Goal: Find contact information: Obtain details needed to contact an individual or organization

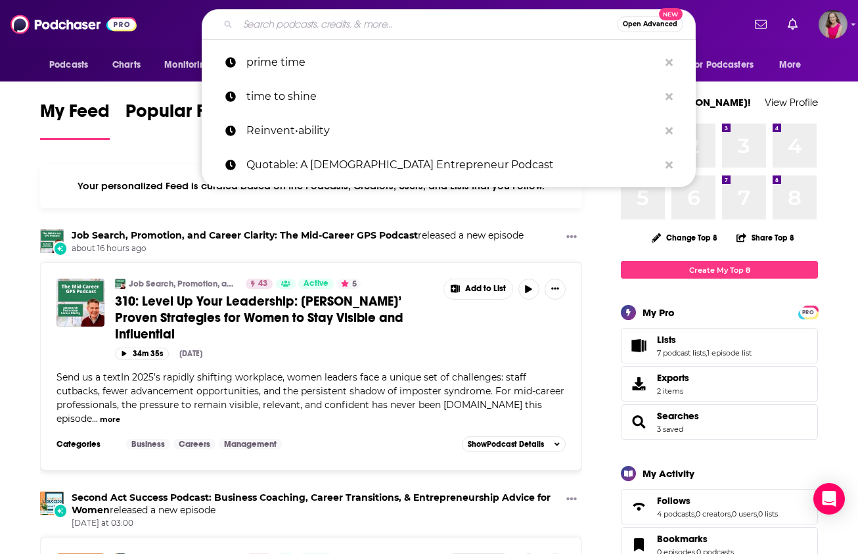
click at [319, 29] on input "Search podcasts, credits, & more..." at bounding box center [427, 24] width 379 height 21
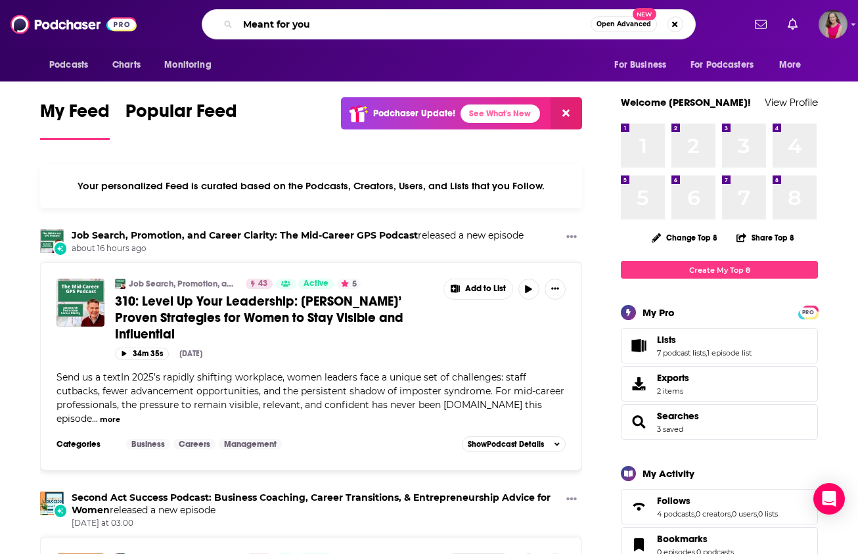
type input "Meant for you"
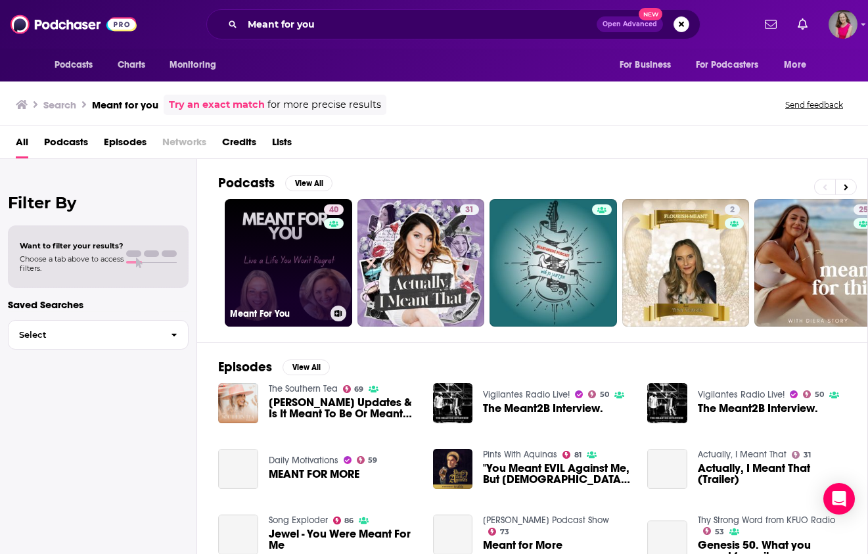
click at [284, 221] on link "40 Meant For You" at bounding box center [288, 262] width 127 height 127
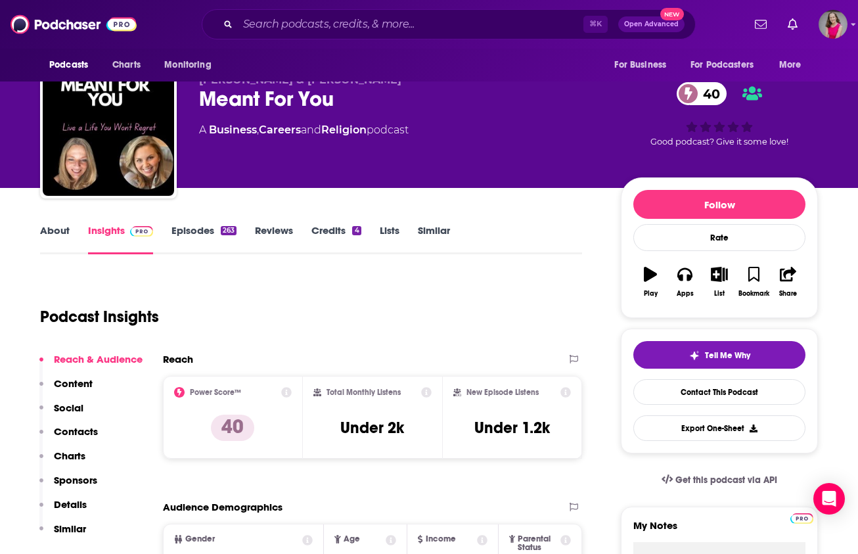
scroll to position [41, 0]
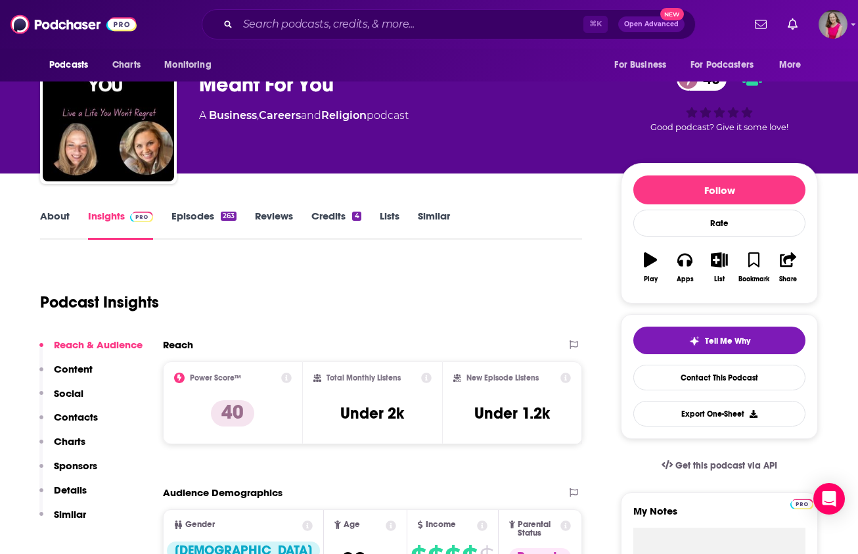
click at [56, 221] on link "About" at bounding box center [55, 225] width 30 height 30
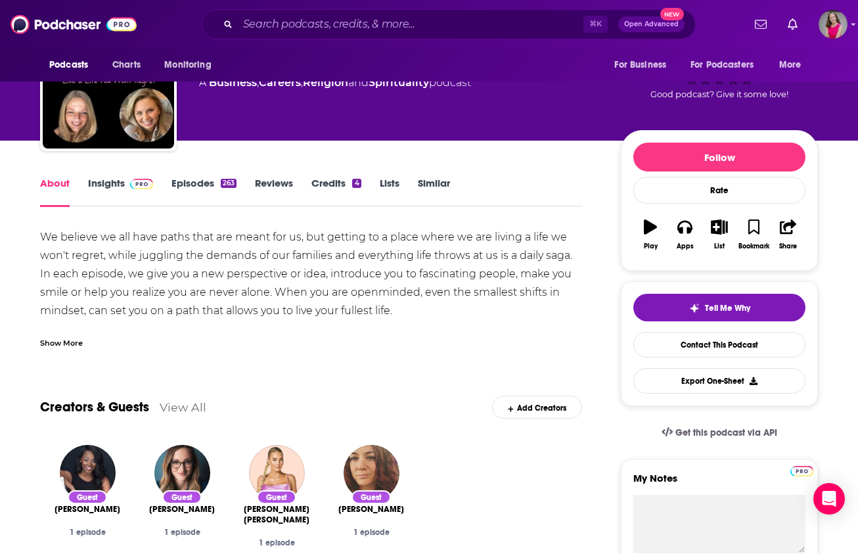
scroll to position [141, 0]
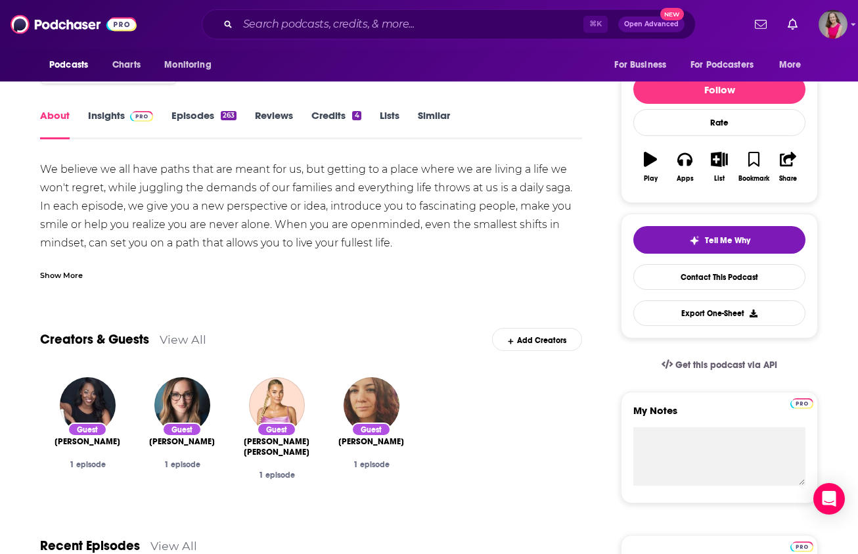
click at [127, 115] on span at bounding box center [139, 115] width 28 height 12
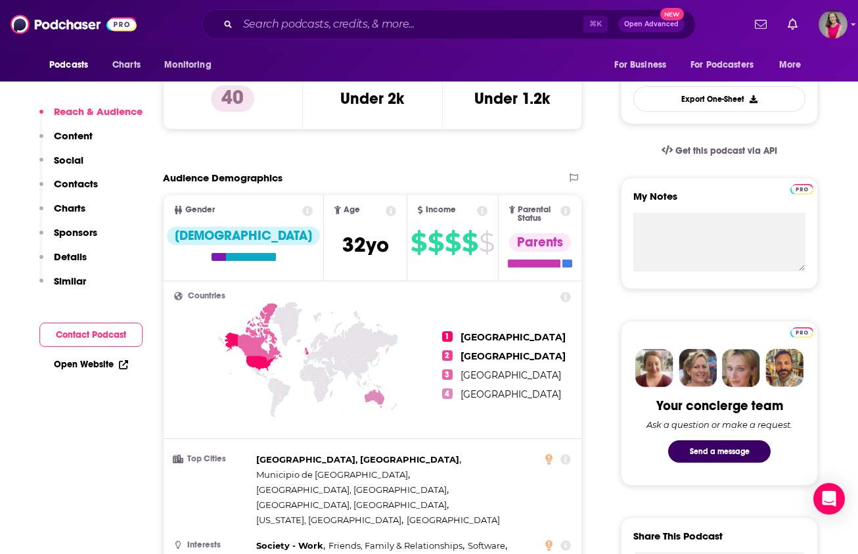
scroll to position [370, 0]
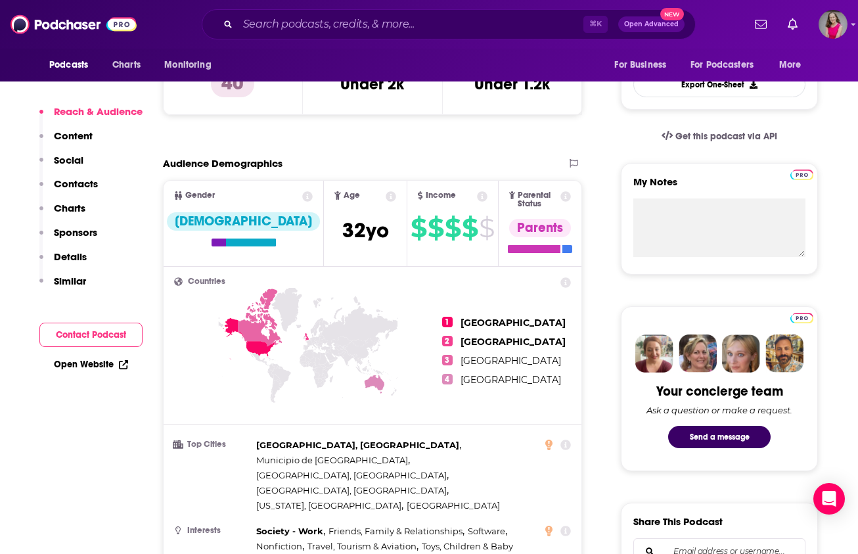
click at [104, 365] on link "Open Website" at bounding box center [91, 364] width 74 height 11
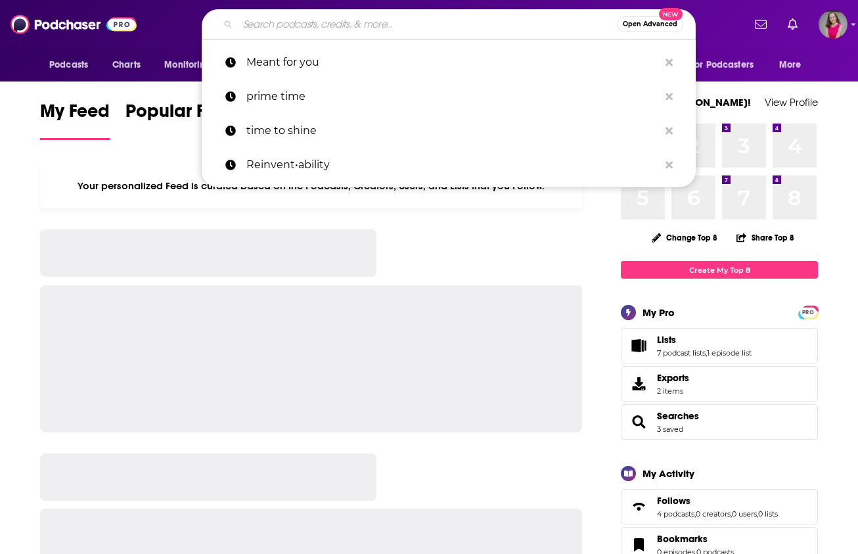
click at [402, 21] on input "Search podcasts, credits, & more..." at bounding box center [427, 24] width 379 height 21
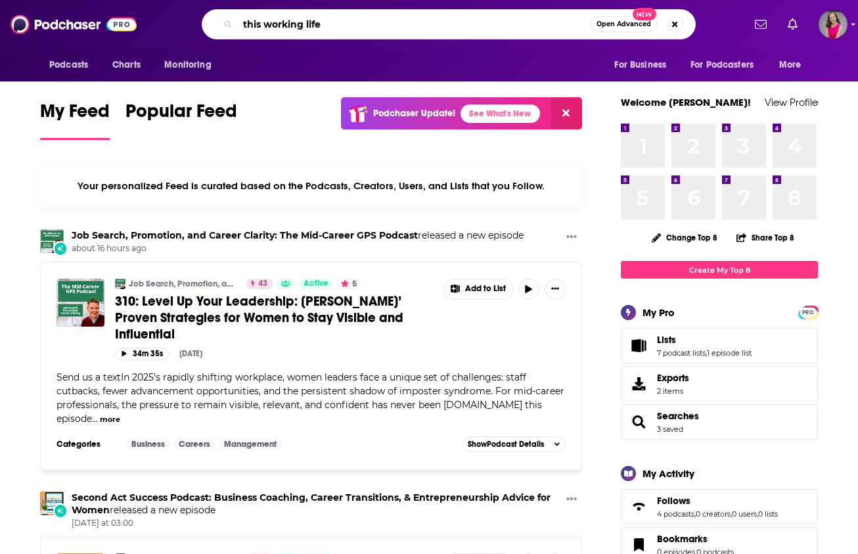
type input "this working life"
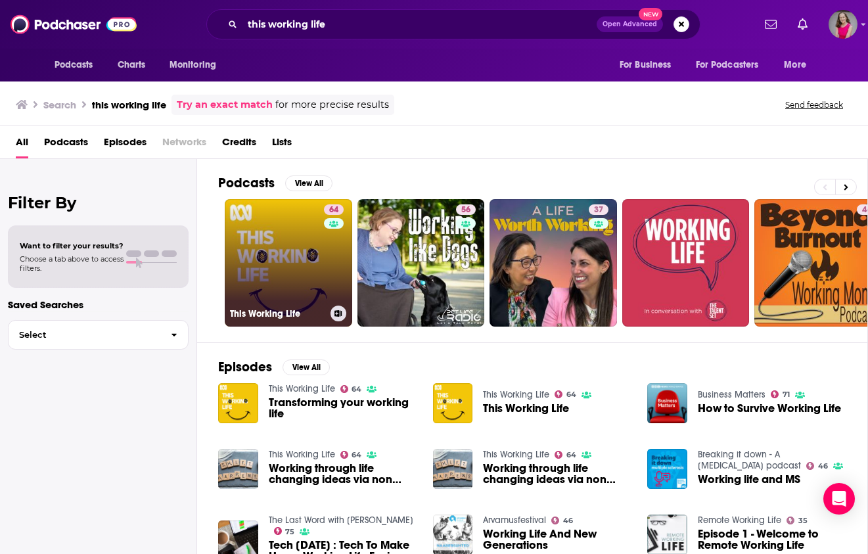
click at [288, 269] on link "64 This Working Life" at bounding box center [288, 262] width 127 height 127
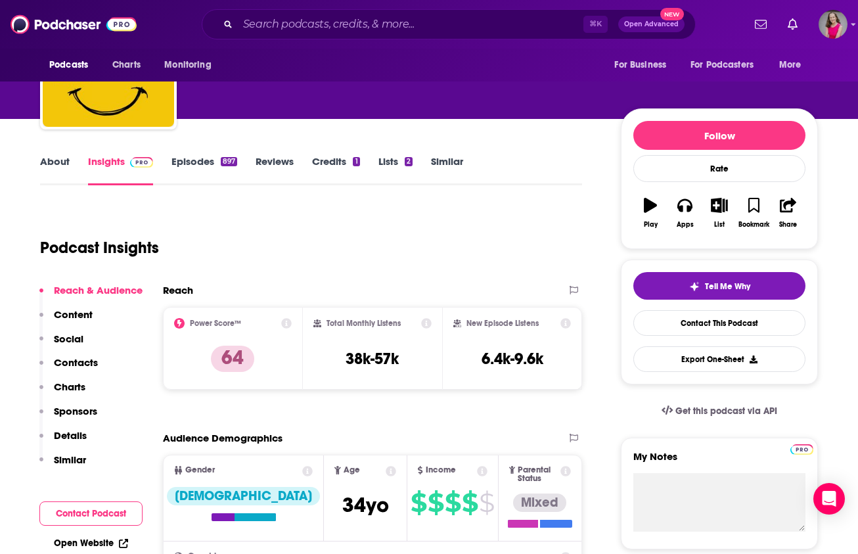
scroll to position [162, 0]
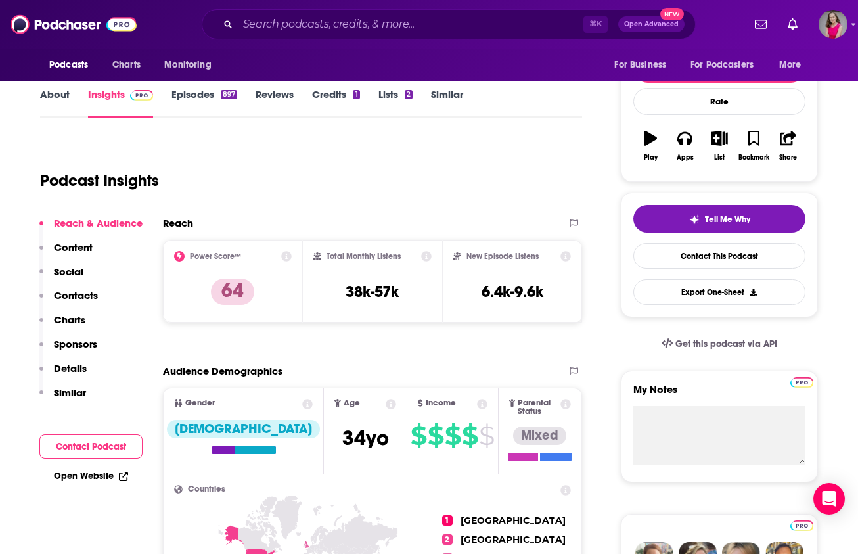
click at [88, 473] on link "Open Website" at bounding box center [91, 475] width 74 height 11
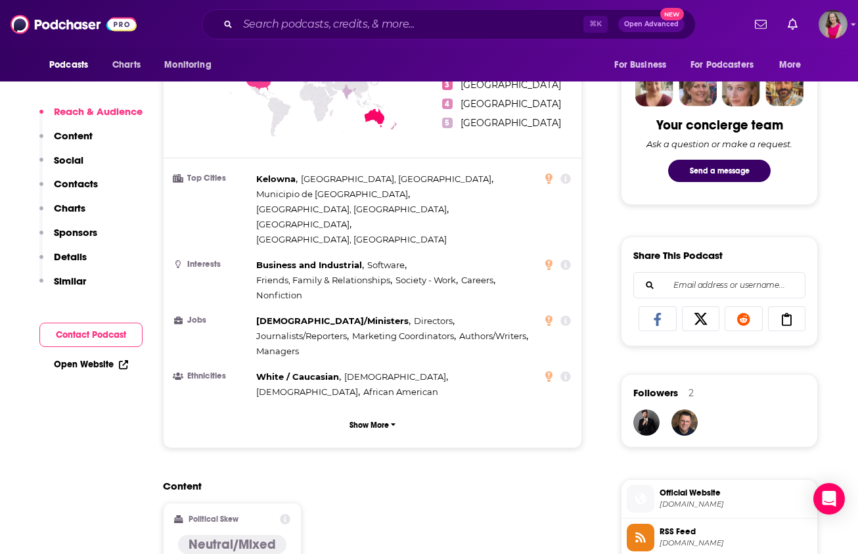
scroll to position [641, 0]
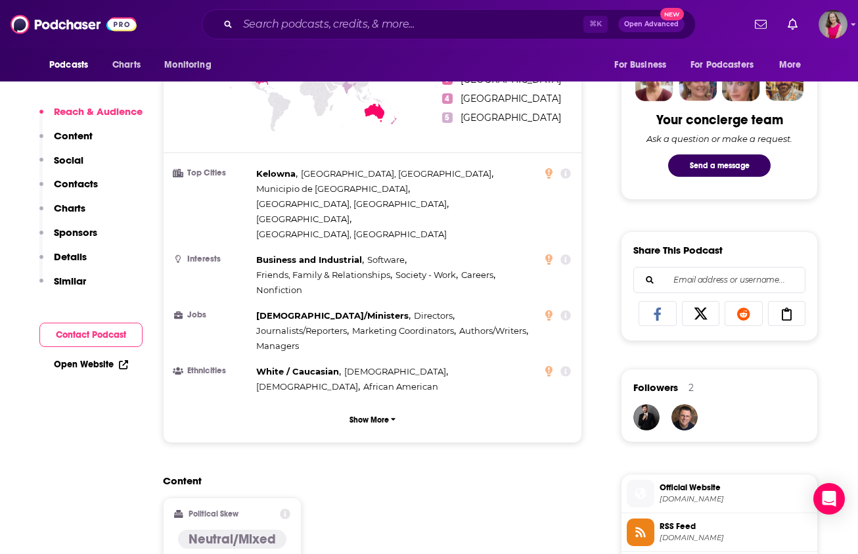
click at [76, 344] on button "Contact Podcast" at bounding box center [90, 335] width 103 height 24
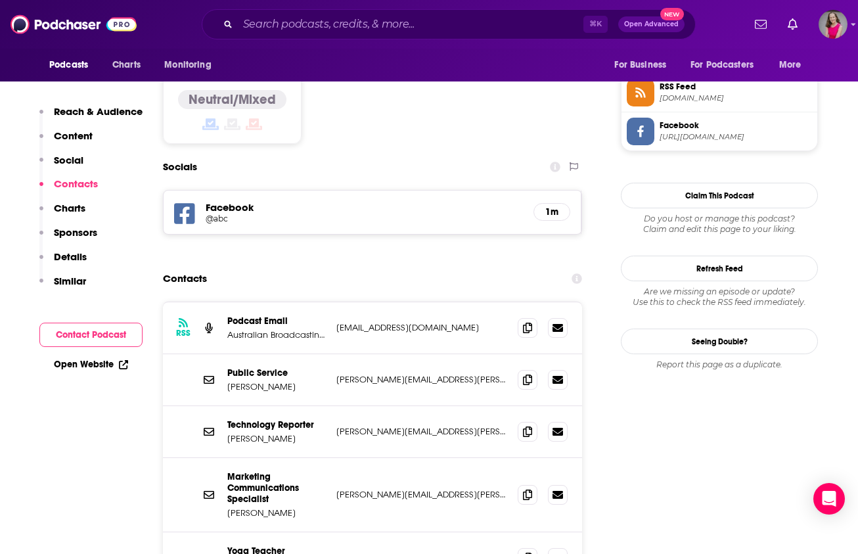
scroll to position [1083, 0]
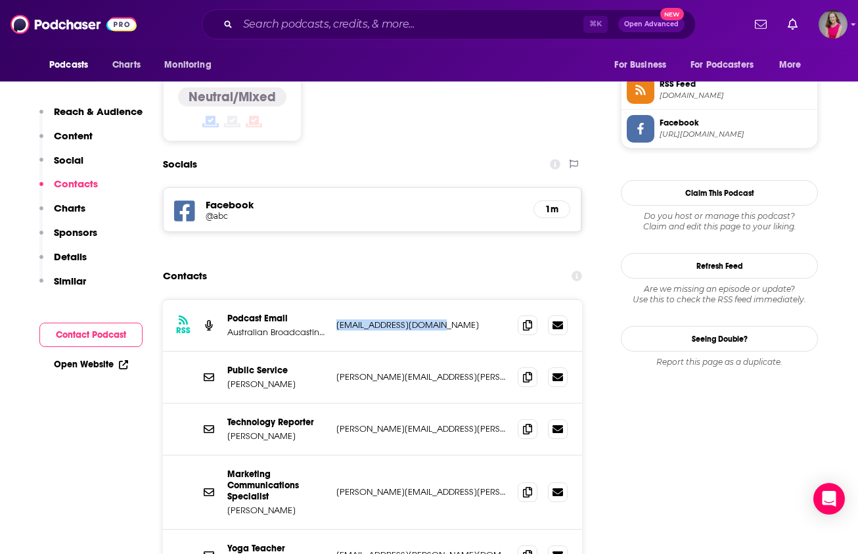
drag, startPoint x: 447, startPoint y: 246, endPoint x: 336, endPoint y: 244, distance: 111.0
click at [336, 319] on p "abcpodcasts@abc.net.au" at bounding box center [421, 324] width 171 height 11
copy p "abcpodcasts@abc.net.au"
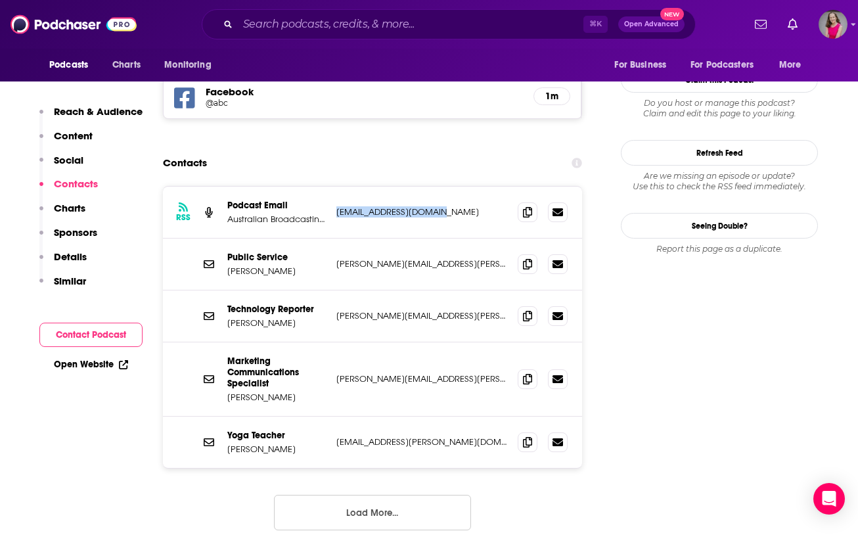
scroll to position [1197, 0]
click at [374, 493] on button "Load More..." at bounding box center [372, 510] width 197 height 35
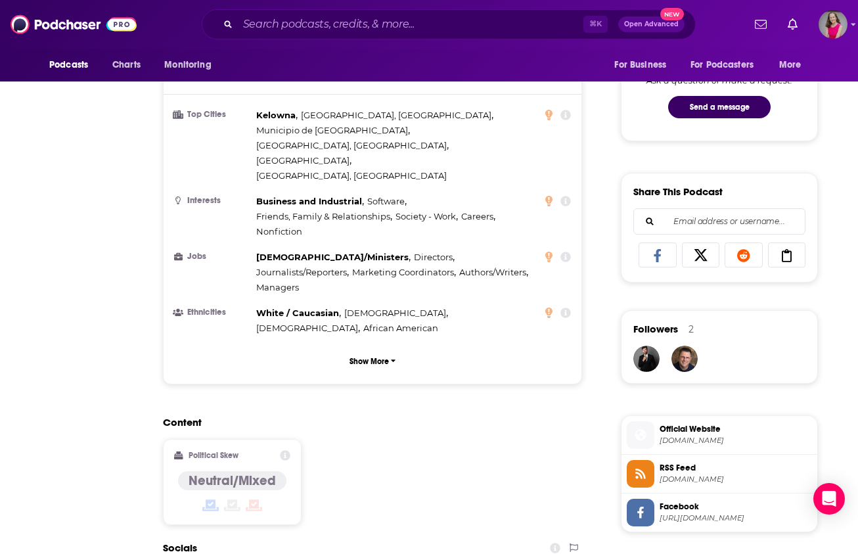
scroll to position [0, 0]
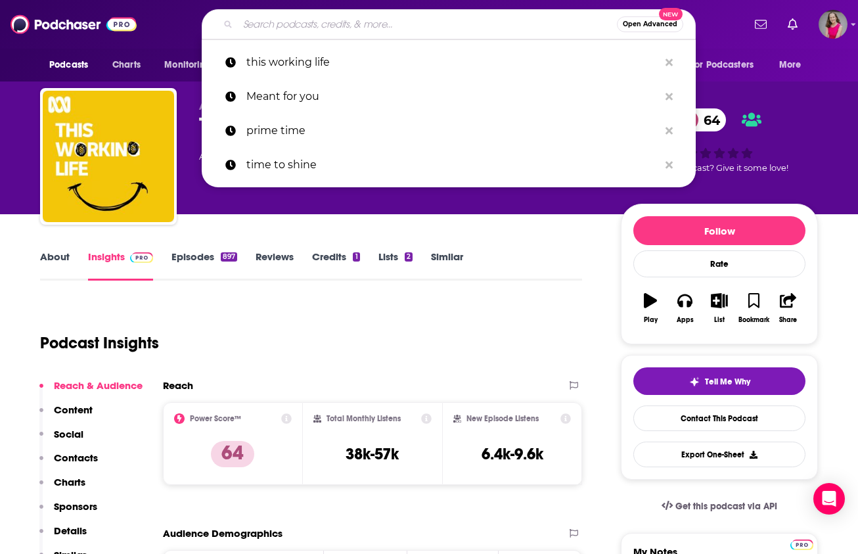
click at [362, 18] on input "Search podcasts, credits, & more..." at bounding box center [427, 24] width 379 height 21
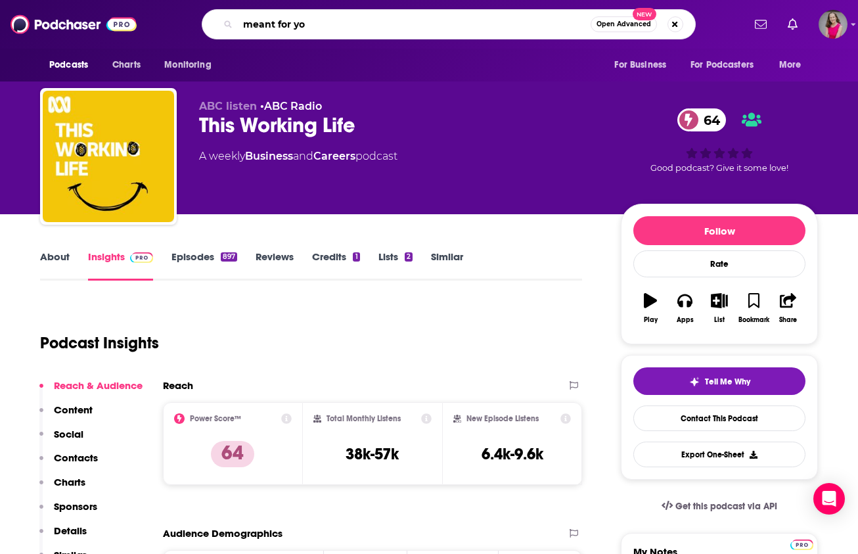
type input "meant for you"
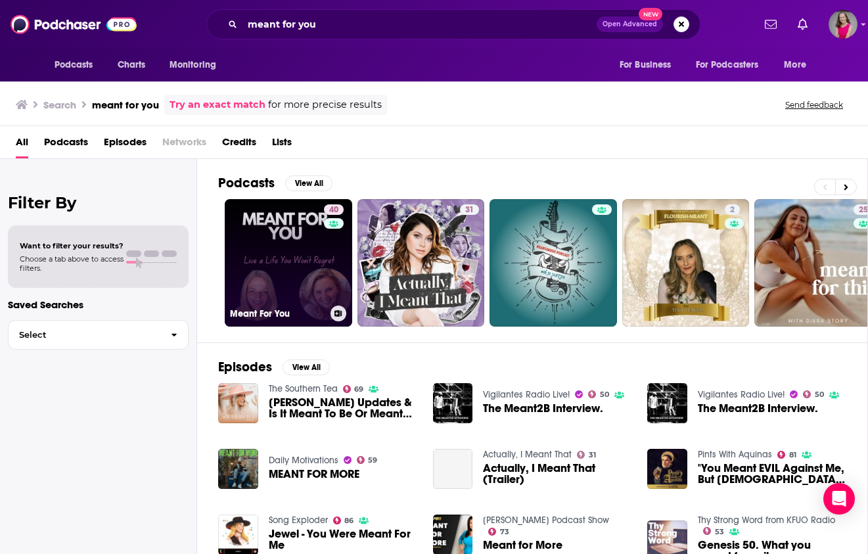
click at [286, 238] on link "40 Meant For You" at bounding box center [288, 262] width 127 height 127
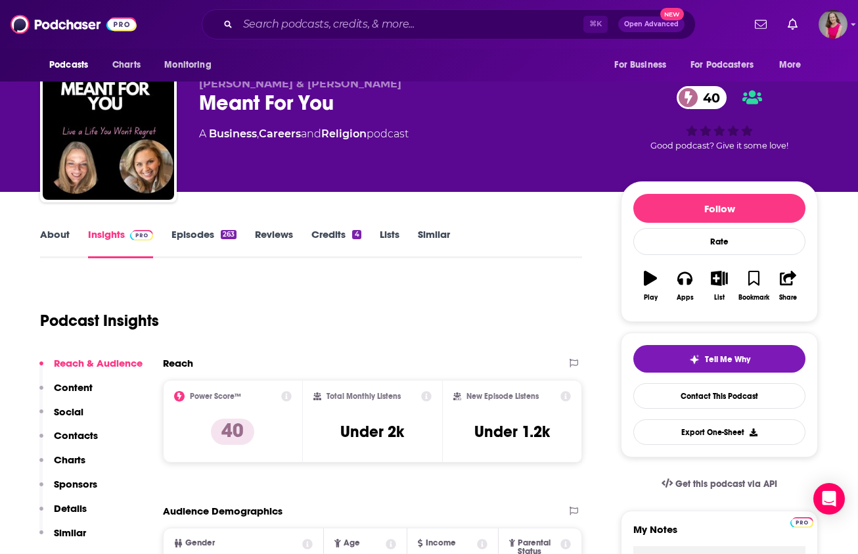
scroll to position [172, 0]
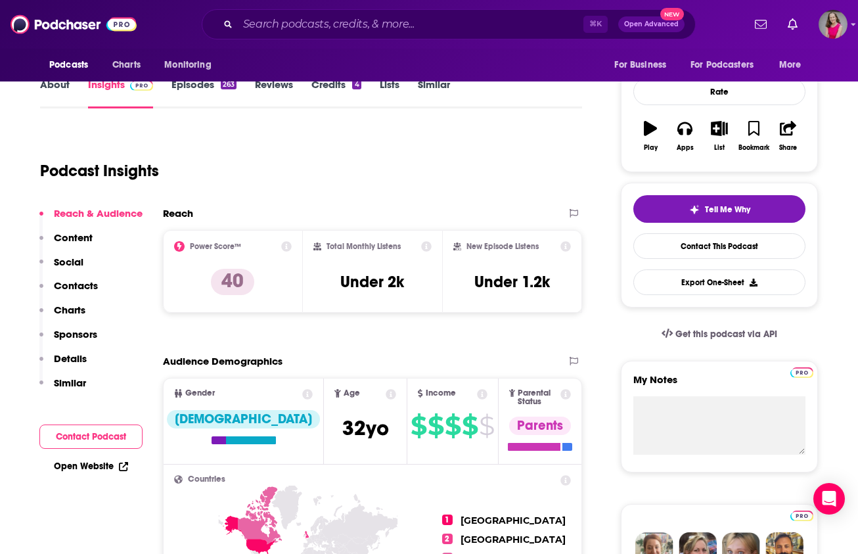
click at [85, 285] on p "Contacts" at bounding box center [76, 285] width 44 height 12
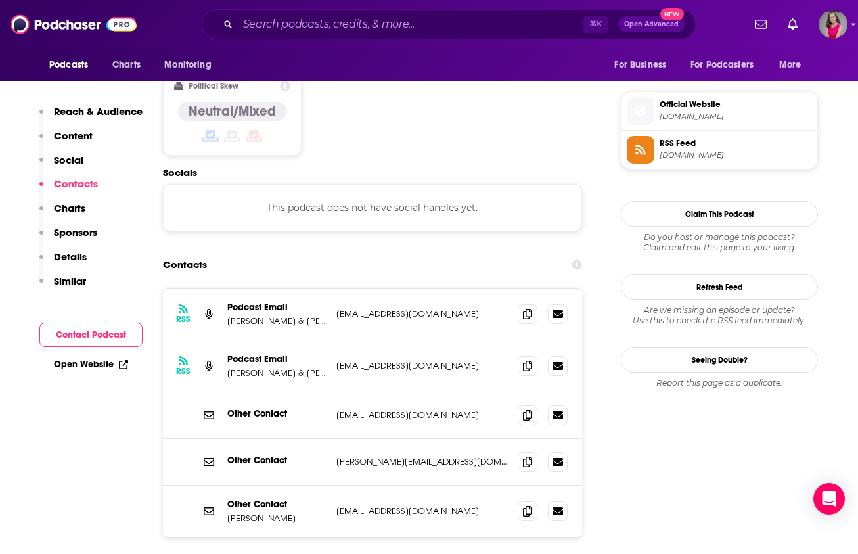
scroll to position [1042, 0]
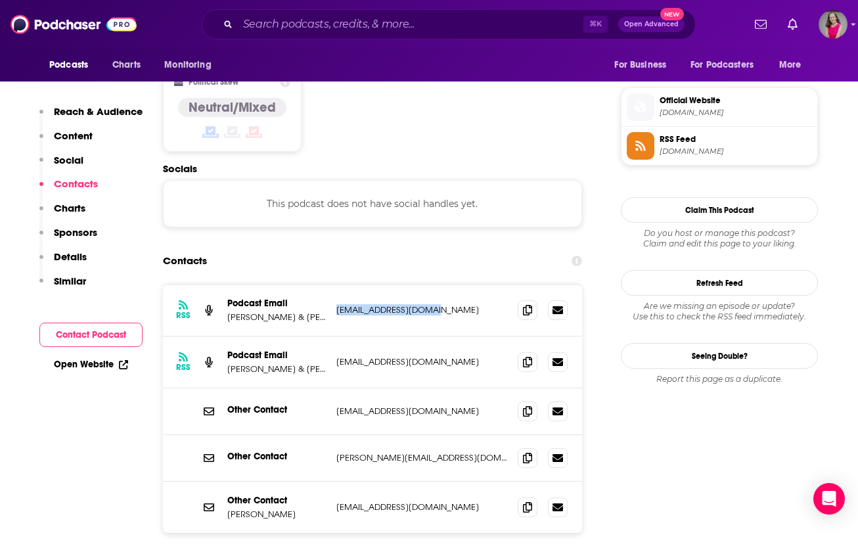
drag, startPoint x: 445, startPoint y: 244, endPoint x: 338, endPoint y: 244, distance: 107.1
click at [338, 304] on p "meantforyou@gmail.com" at bounding box center [421, 309] width 171 height 11
copy p "meantforyou@gmail.com"
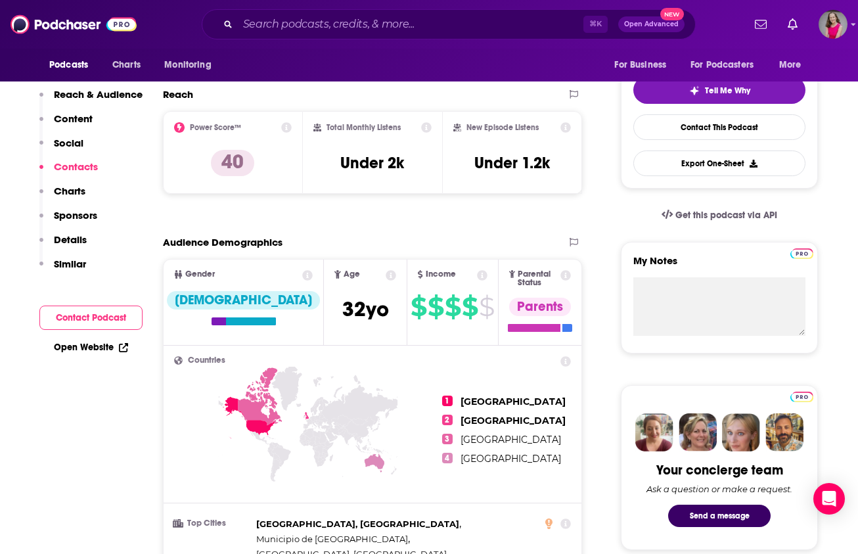
scroll to position [0, 0]
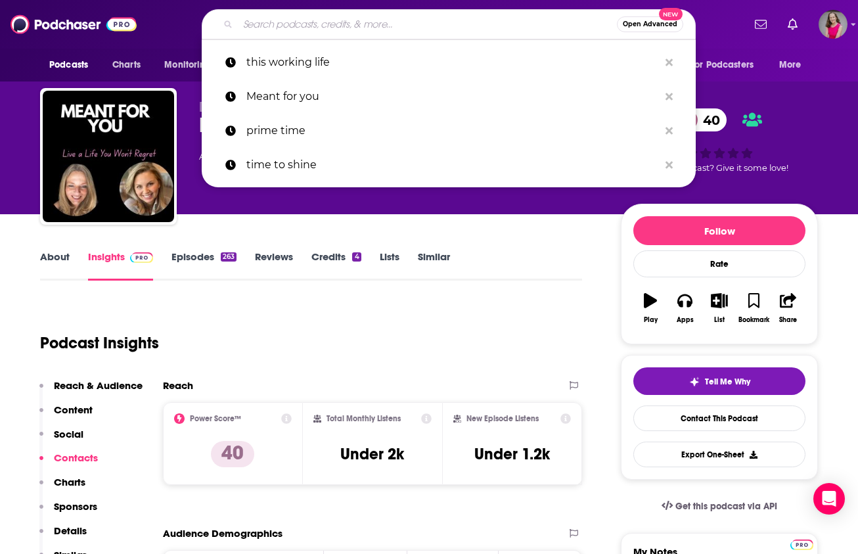
click at [421, 20] on input "Search podcasts, credits, & more..." at bounding box center [427, 24] width 379 height 21
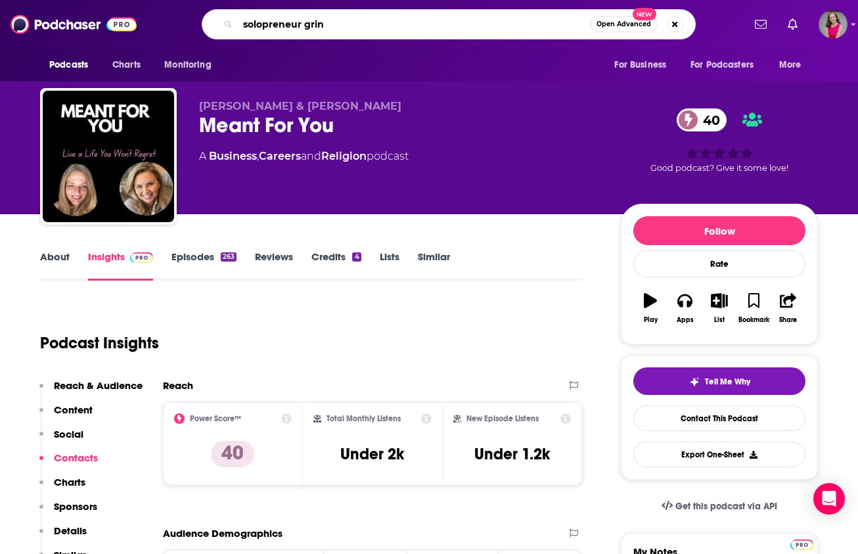
type input "solopreneur grind"
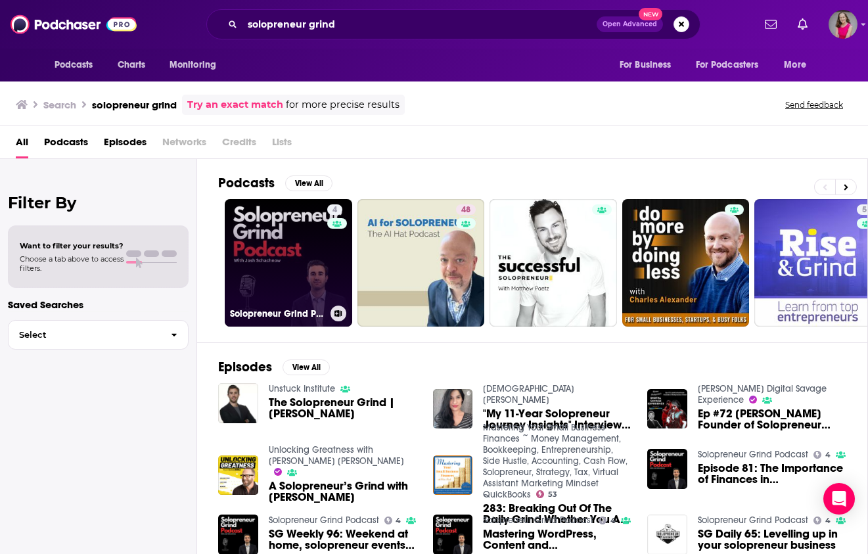
click at [267, 243] on link "4 Solopreneur Grind Podcast" at bounding box center [288, 262] width 127 height 127
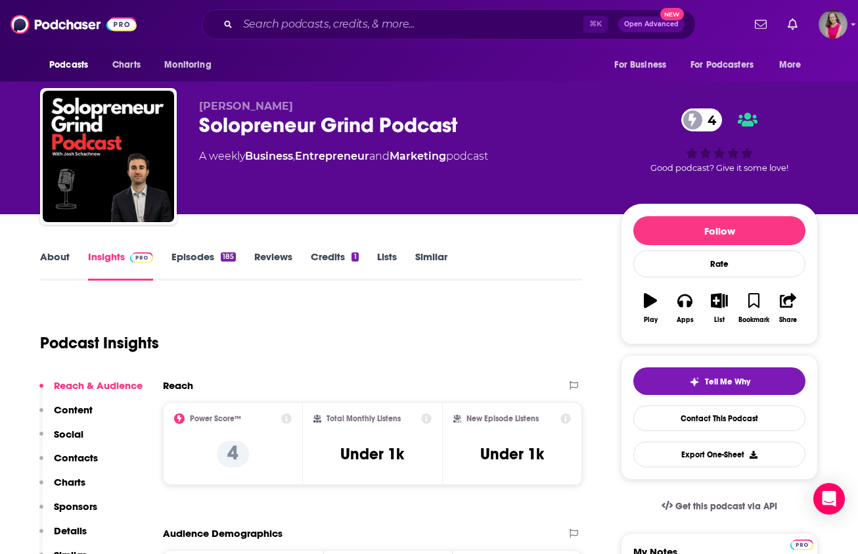
click at [433, 259] on link "Similar" at bounding box center [431, 265] width 32 height 30
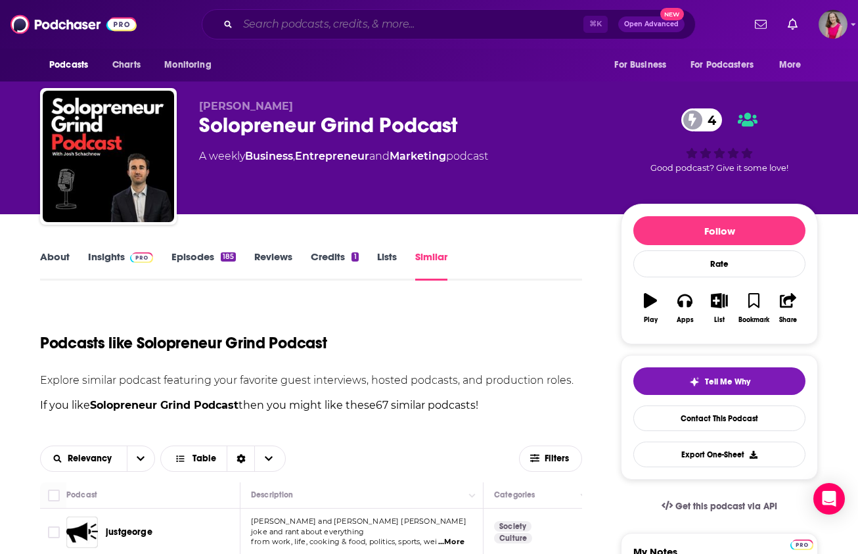
click at [323, 26] on input "Search podcasts, credits, & more..." at bounding box center [411, 24] width 346 height 21
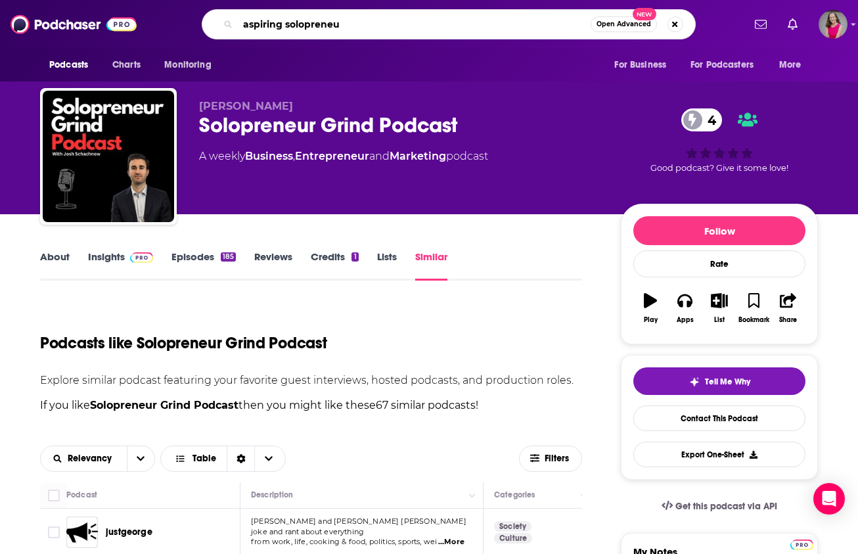
type input "aspiring solopreneur"
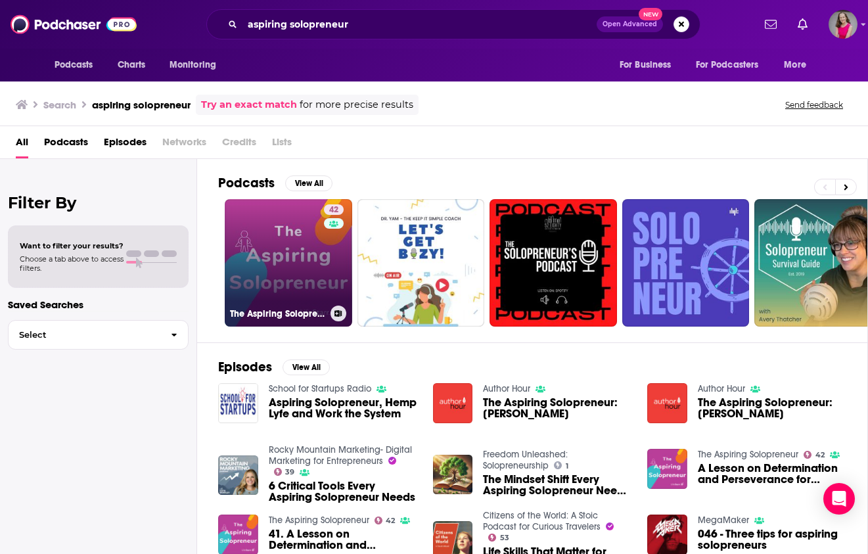
click at [291, 259] on link "42 The Aspiring Solopreneur" at bounding box center [288, 262] width 127 height 127
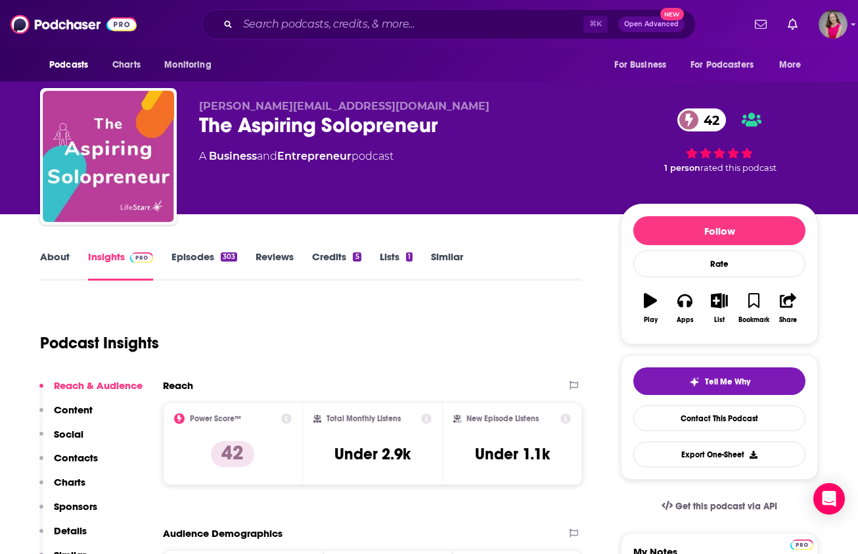
click at [455, 259] on link "Similar" at bounding box center [447, 265] width 32 height 30
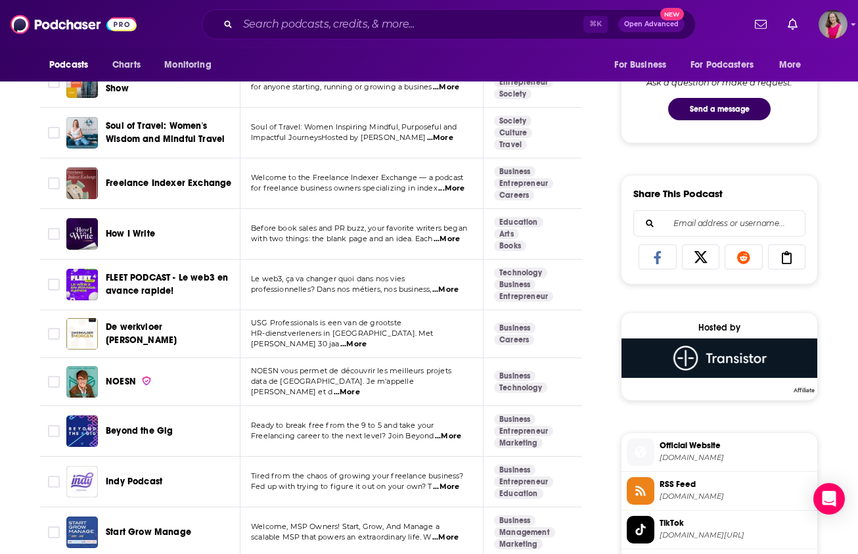
scroll to position [713, 0]
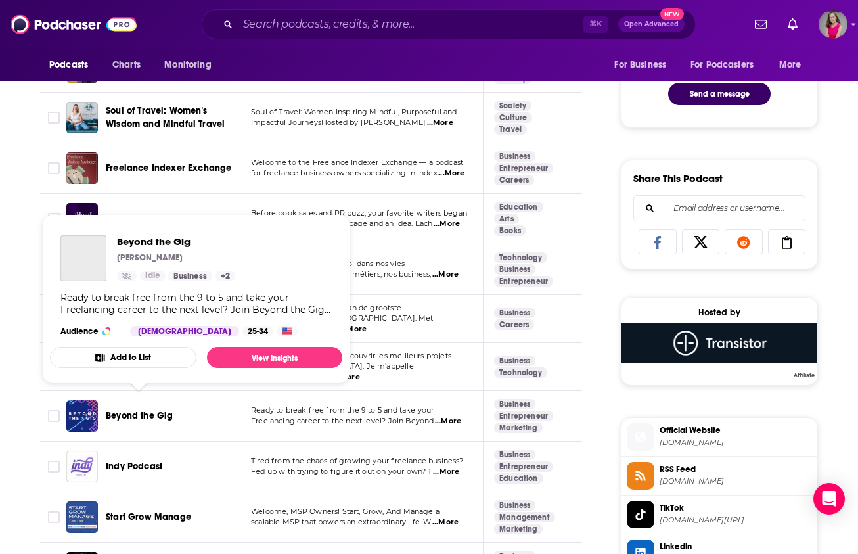
click at [145, 410] on span "Beyond the Gig" at bounding box center [139, 415] width 67 height 11
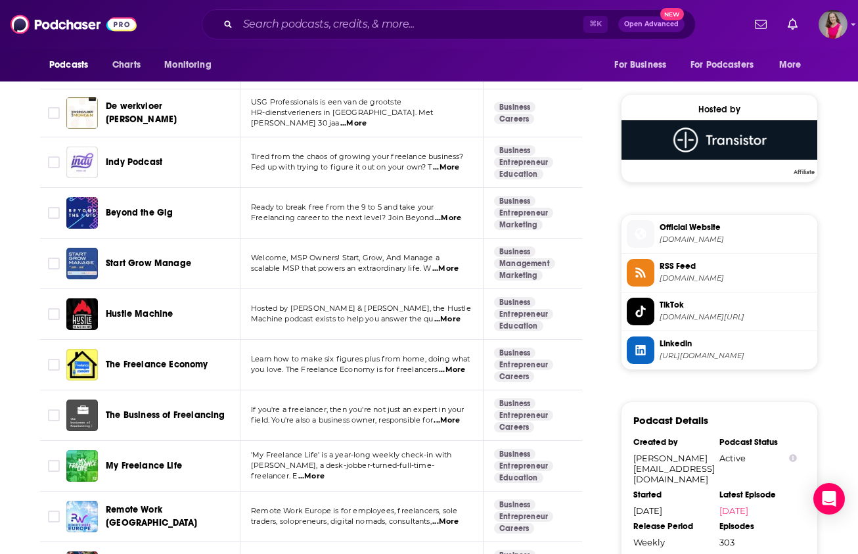
scroll to position [989, 0]
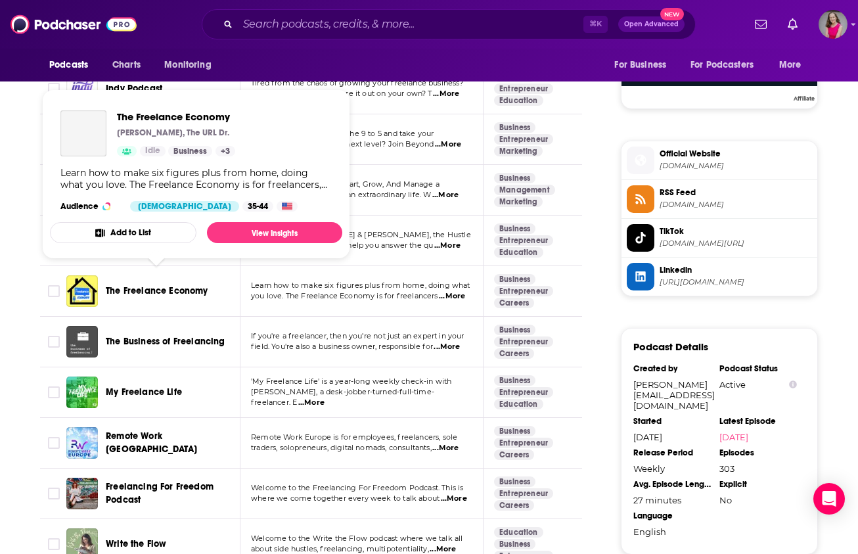
click at [181, 285] on span "The Freelance Economy" at bounding box center [157, 290] width 102 height 11
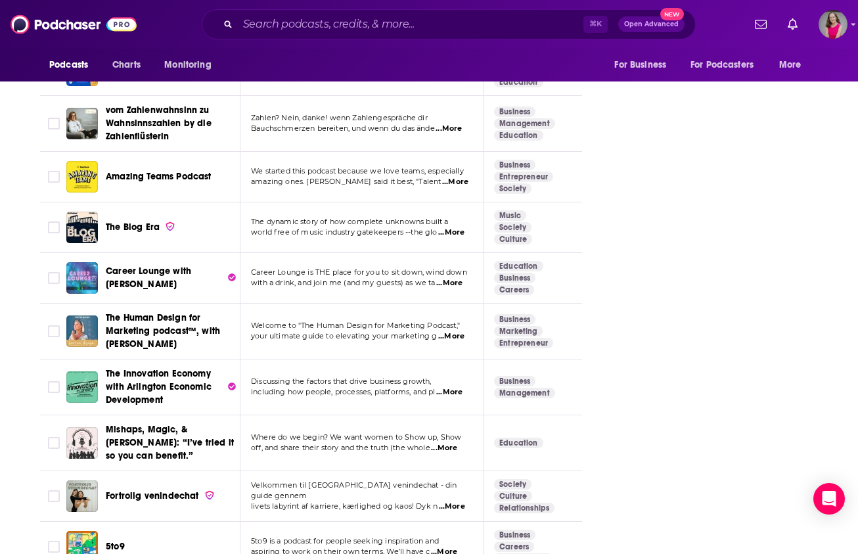
scroll to position [1772, 0]
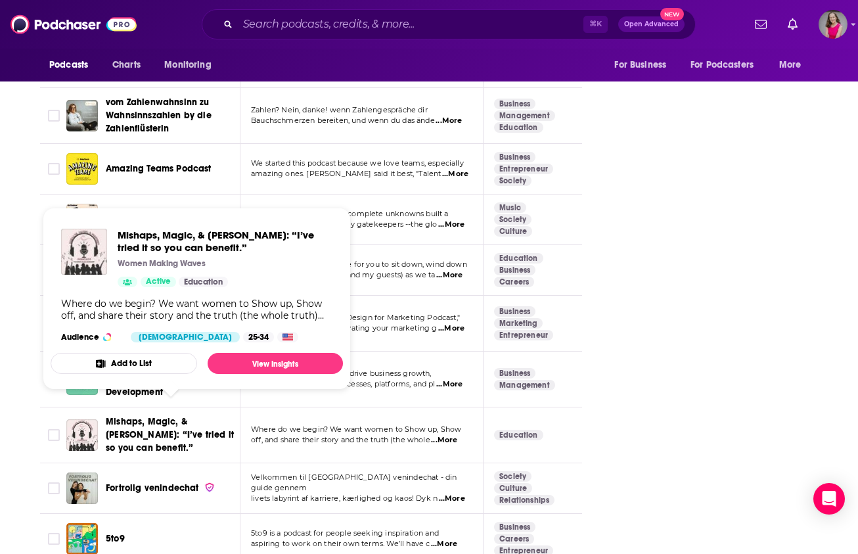
click at [179, 426] on span "Mishaps, Magic, & Mayhem: “I’ve tried it so you can benefit.”" at bounding box center [170, 434] width 128 height 37
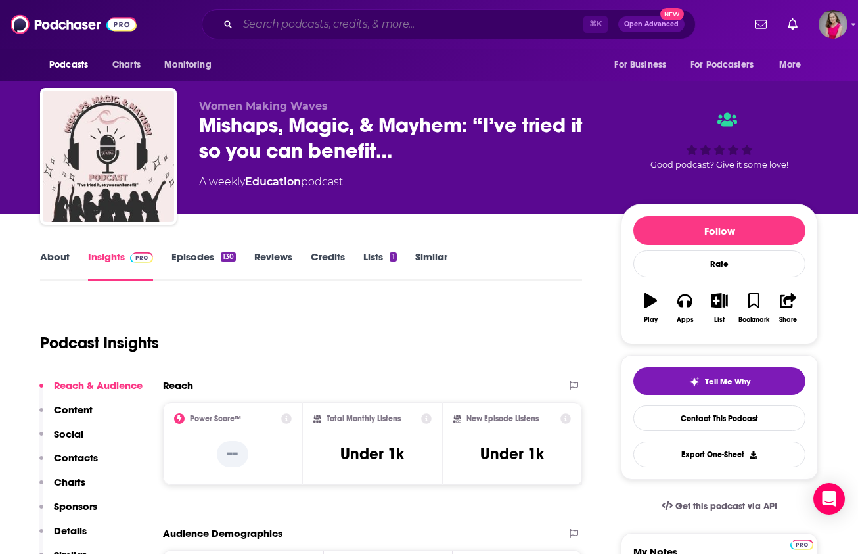
click at [339, 24] on input "Search podcasts, credits, & more..." at bounding box center [411, 24] width 346 height 21
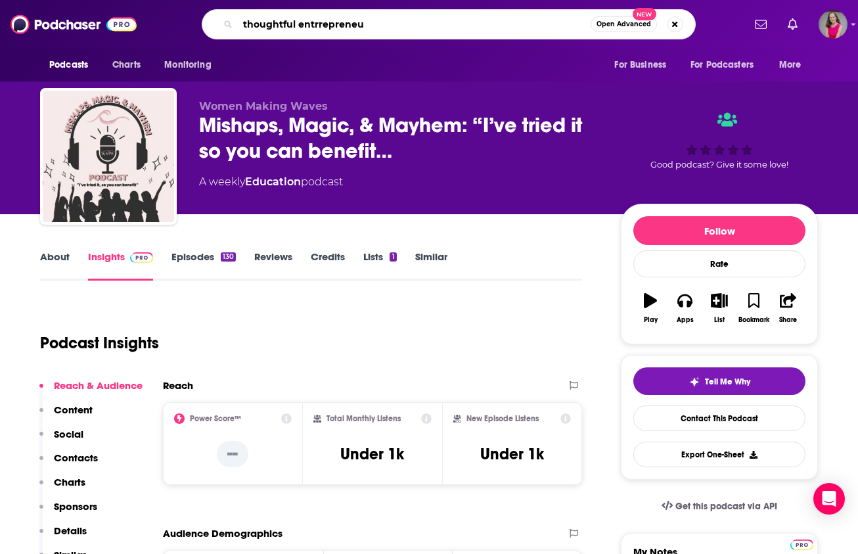
type input "thoughtful entrrepreneur"
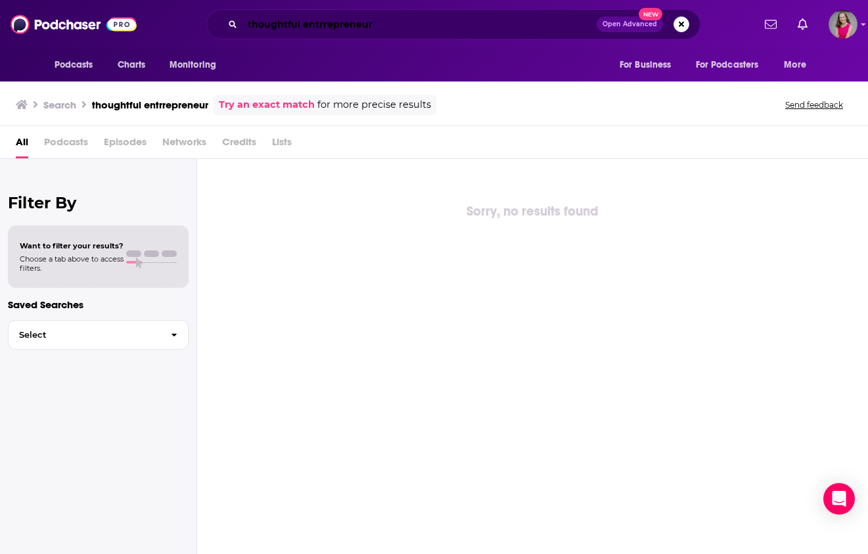
click at [326, 26] on input "thoughtful entrrepreneur" at bounding box center [419, 24] width 354 height 21
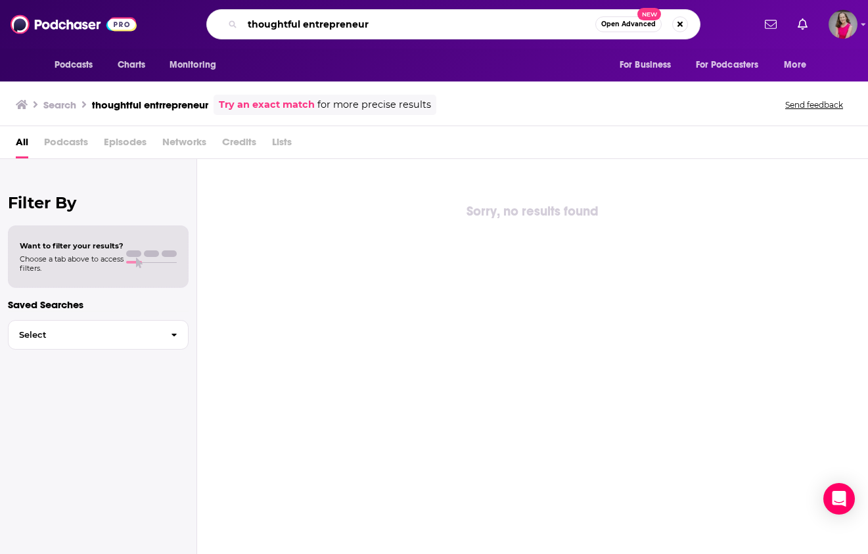
type input "thoughtful entrepreneur"
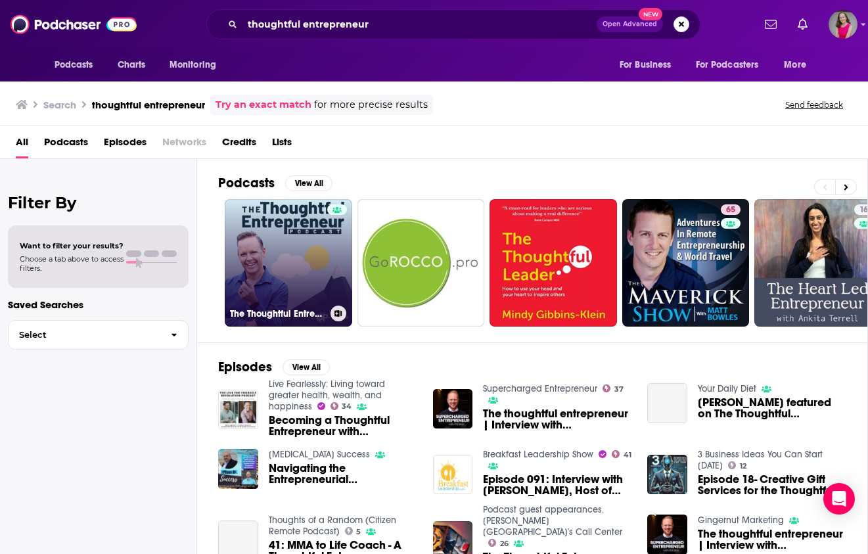
click at [302, 231] on link "The Thoughtful Entrepreneur" at bounding box center [288, 262] width 127 height 127
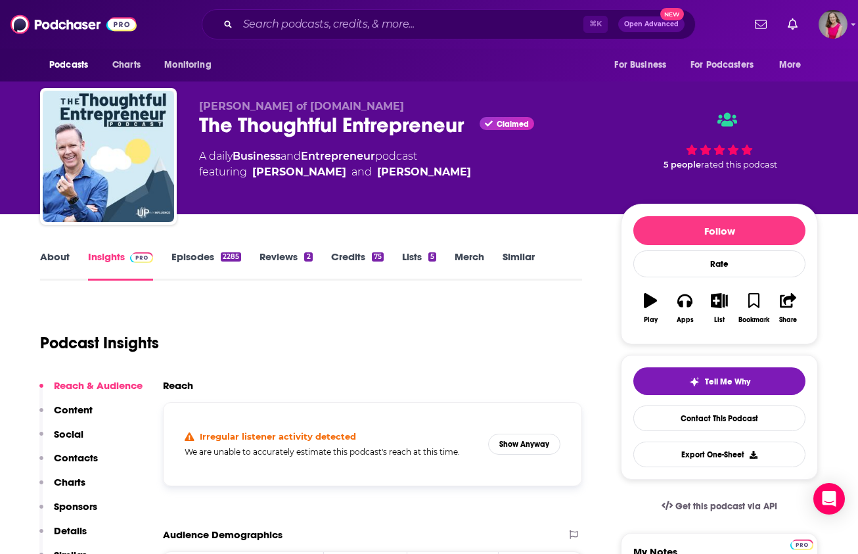
click at [514, 257] on link "Similar" at bounding box center [519, 265] width 32 height 30
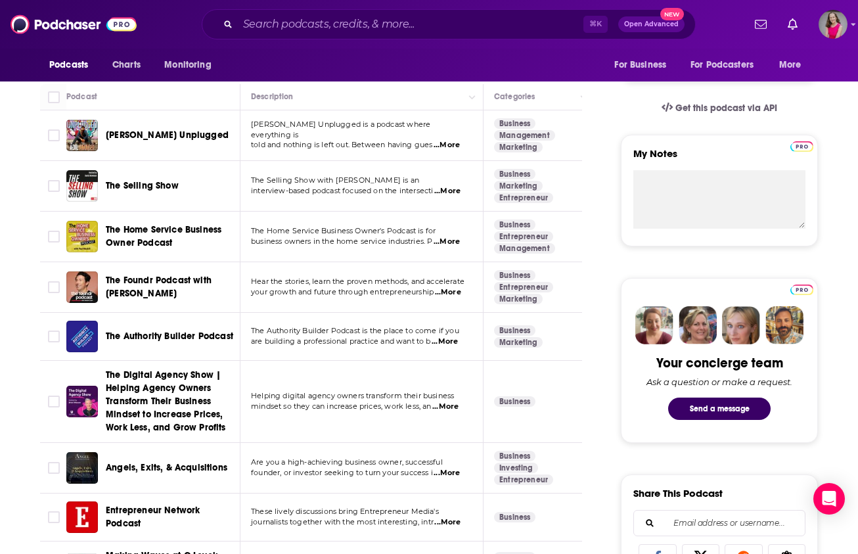
scroll to position [399, 0]
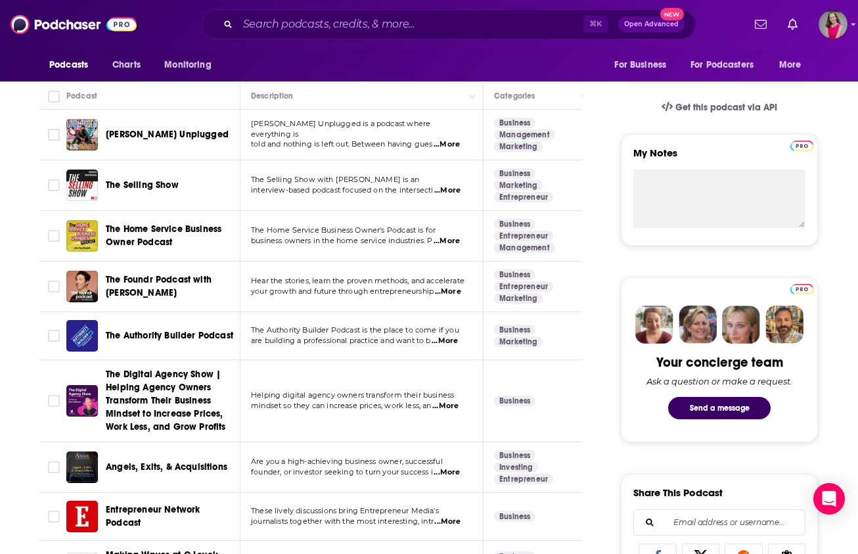
click at [190, 293] on span "The Foundr Podcast with Nathan Chan" at bounding box center [171, 286] width 130 height 26
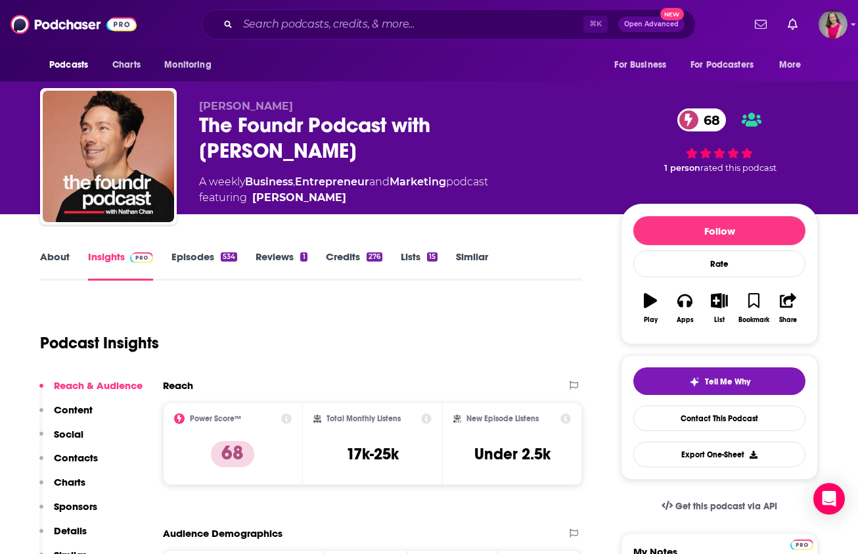
click at [53, 262] on link "About" at bounding box center [55, 265] width 30 height 30
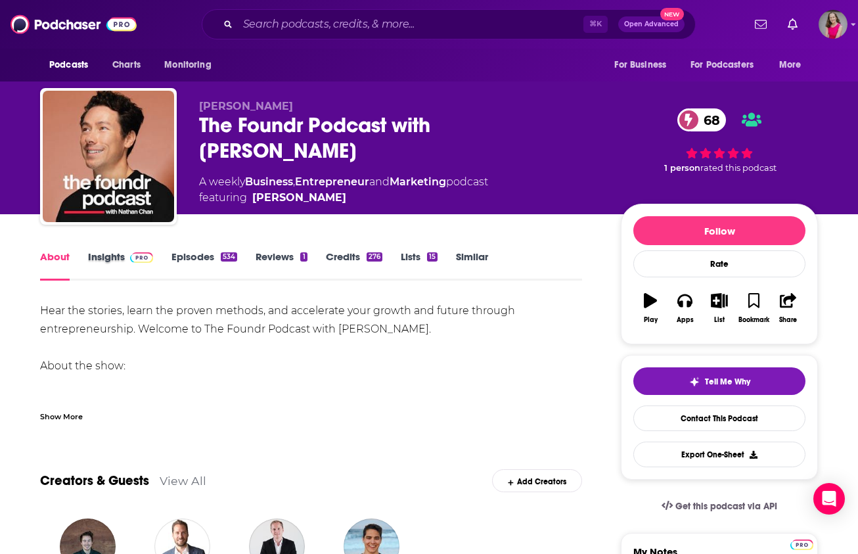
click at [166, 256] on div "Insights" at bounding box center [129, 265] width 83 height 30
click at [175, 255] on link "Episodes 534" at bounding box center [204, 265] width 66 height 30
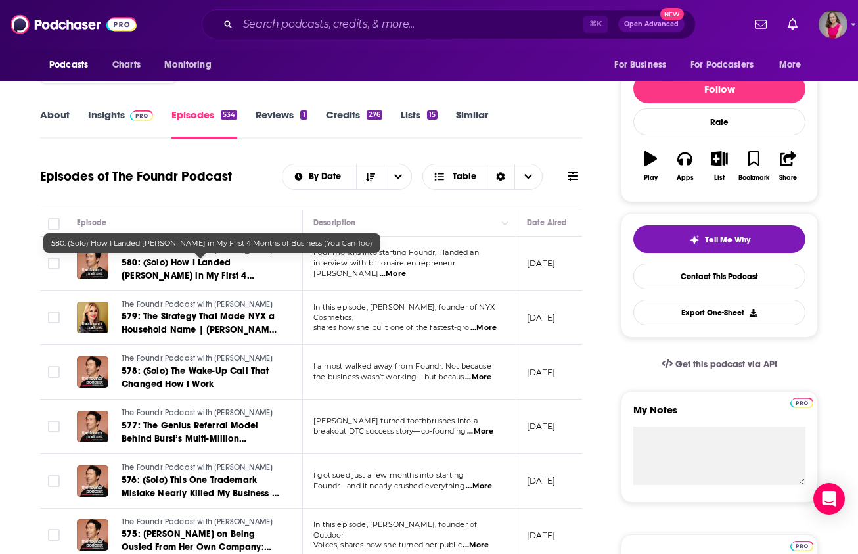
scroll to position [166, 0]
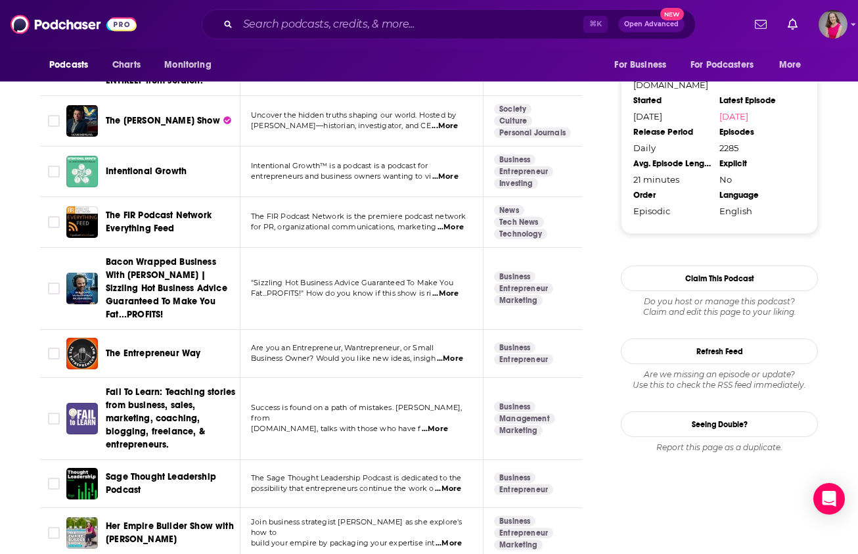
scroll to position [1494, 0]
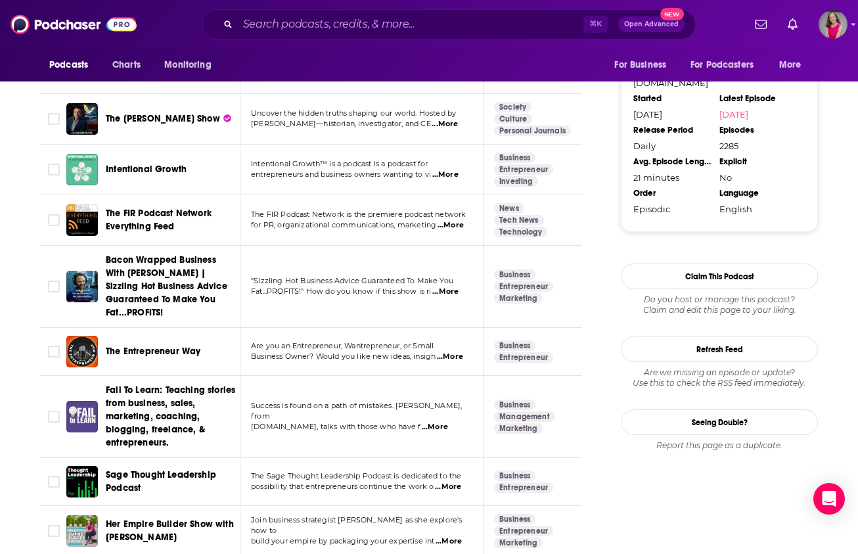
click at [450, 358] on span "...More" at bounding box center [450, 356] width 26 height 11
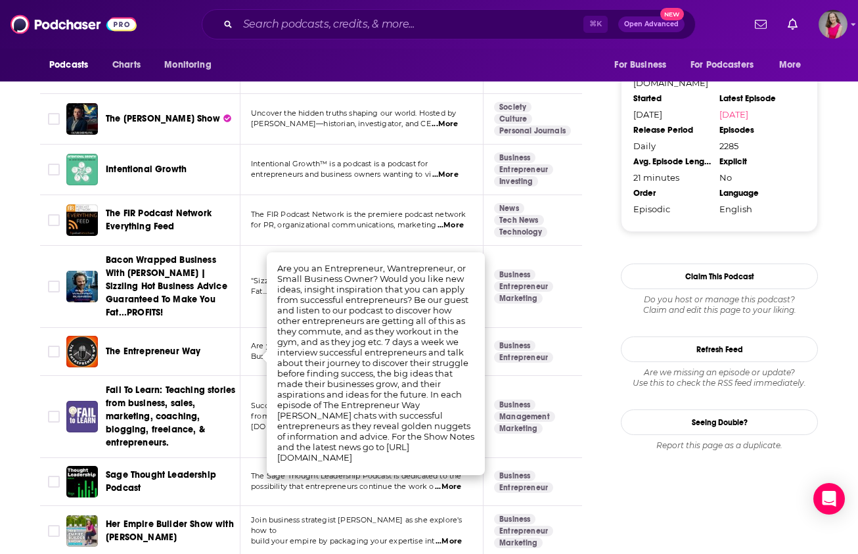
click at [43, 301] on td at bounding box center [53, 287] width 26 height 82
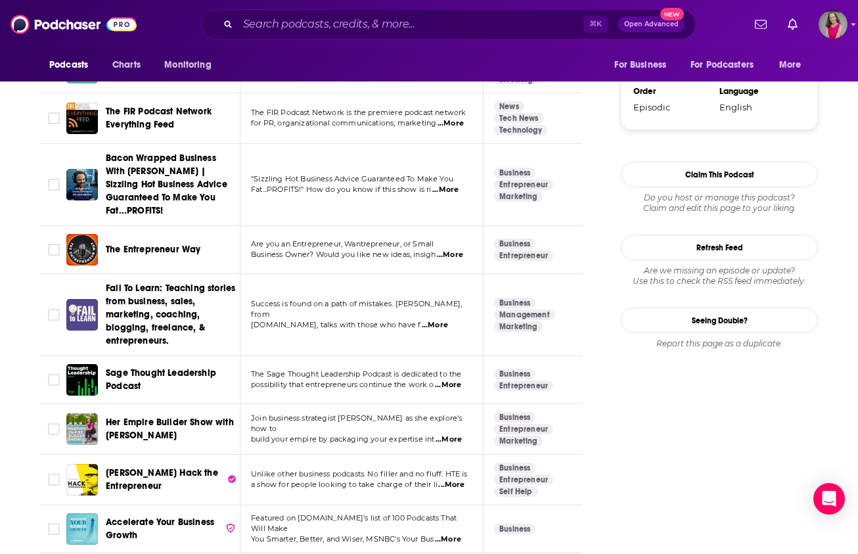
scroll to position [1599, 0]
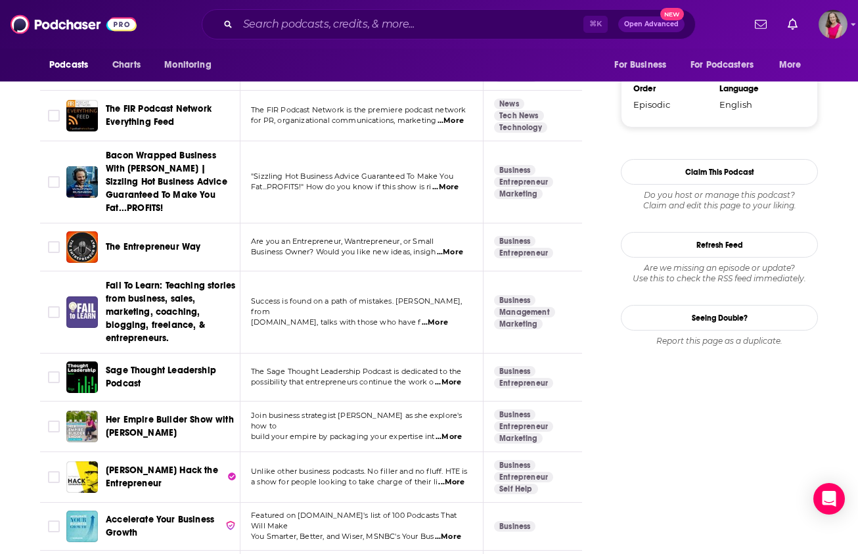
click at [448, 317] on span "...More" at bounding box center [435, 322] width 26 height 11
click at [47, 277] on td at bounding box center [53, 312] width 26 height 82
click at [455, 384] on span "...More" at bounding box center [448, 382] width 26 height 11
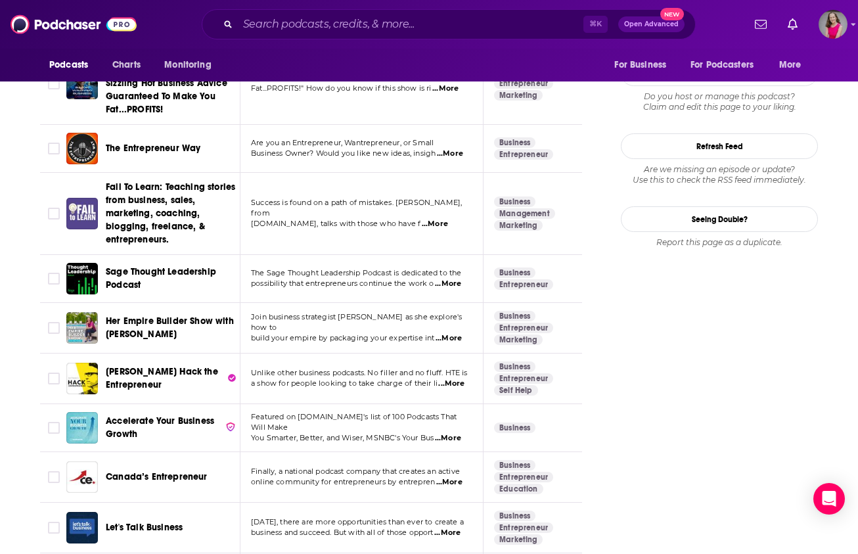
scroll to position [1760, 0]
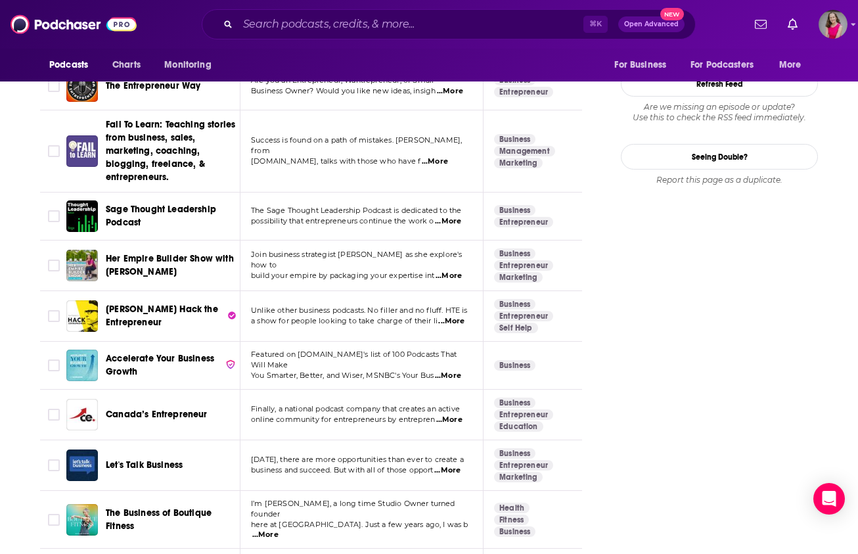
click at [455, 271] on span "...More" at bounding box center [449, 276] width 26 height 11
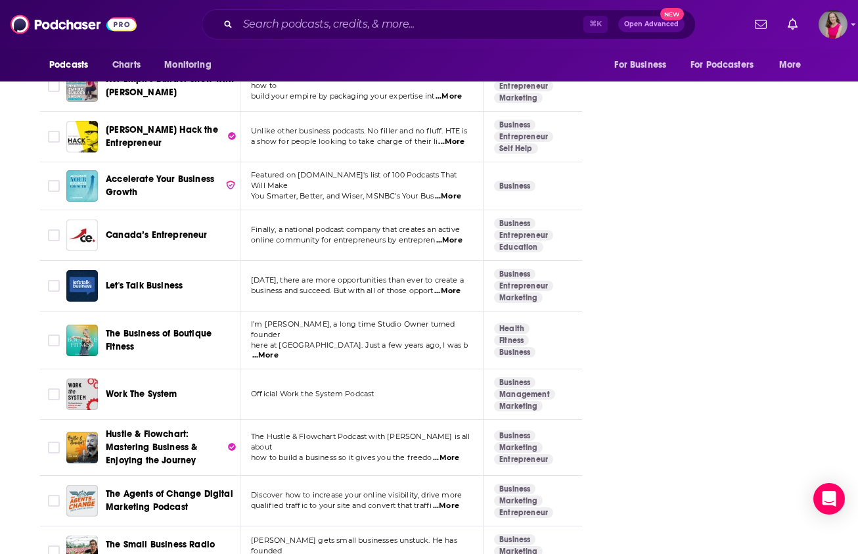
scroll to position [1957, 0]
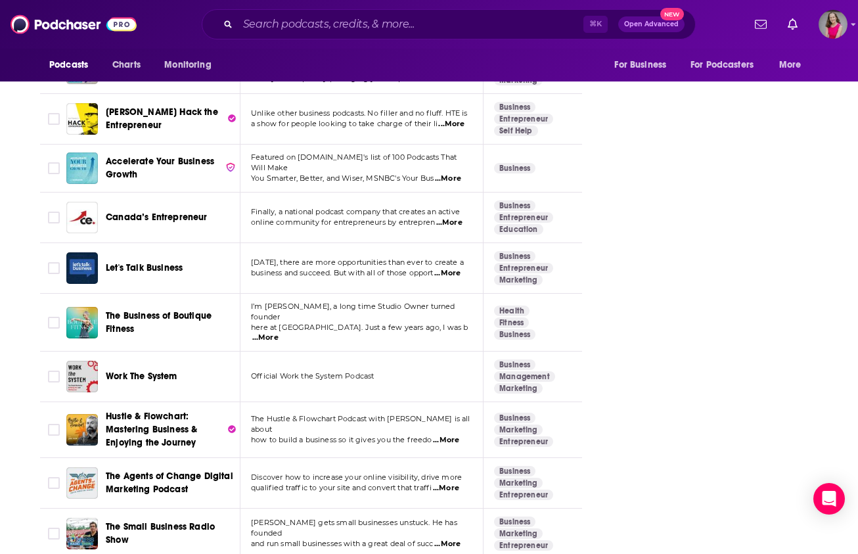
click at [460, 275] on span "...More" at bounding box center [447, 273] width 26 height 11
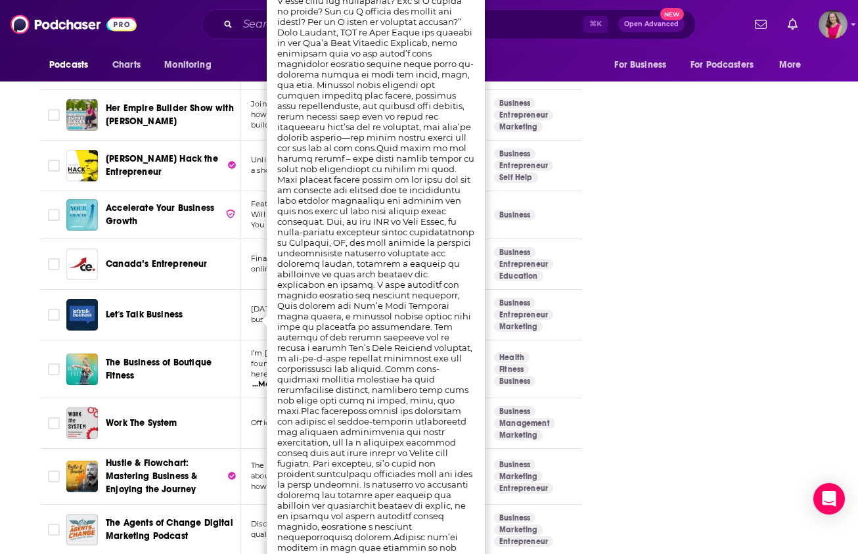
scroll to position [1930, 0]
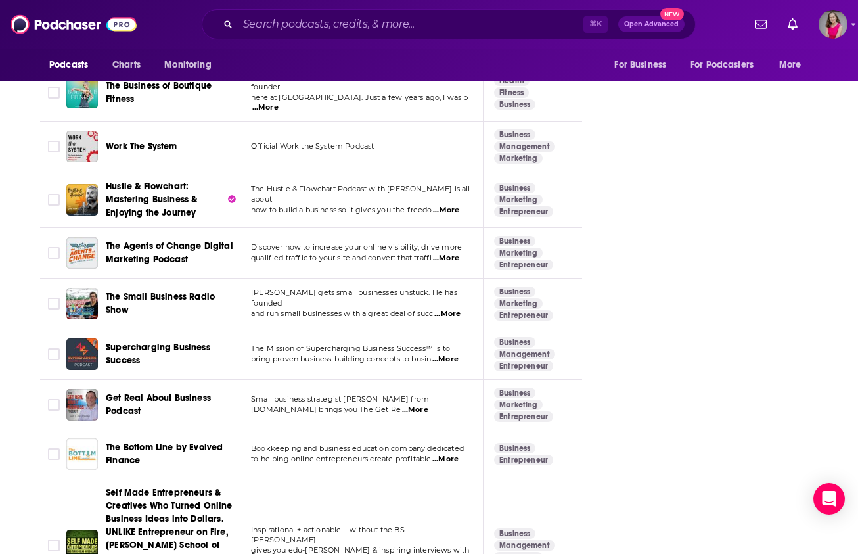
scroll to position [2242, 0]
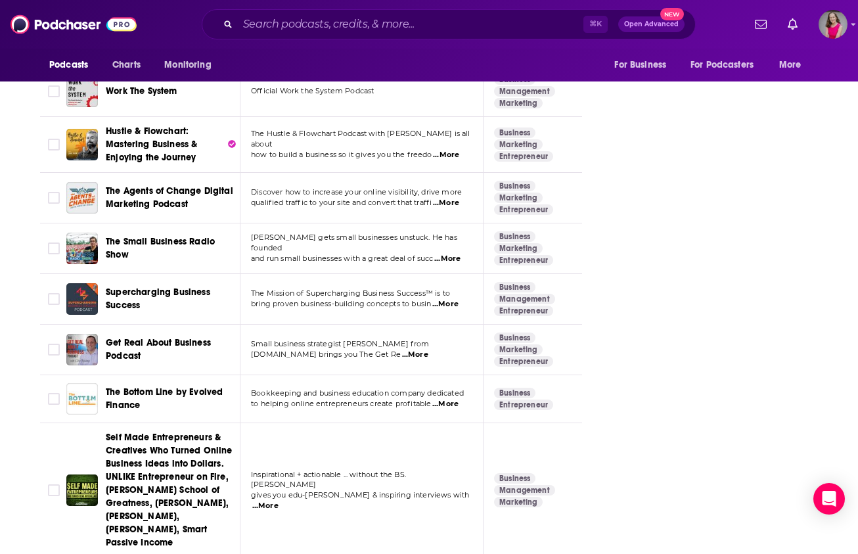
click at [428, 349] on span "...More" at bounding box center [415, 354] width 26 height 11
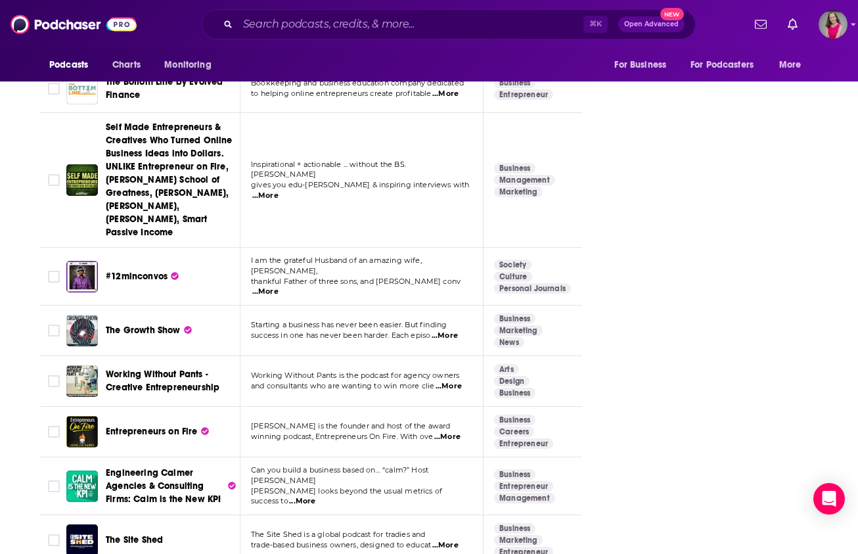
scroll to position [2563, 0]
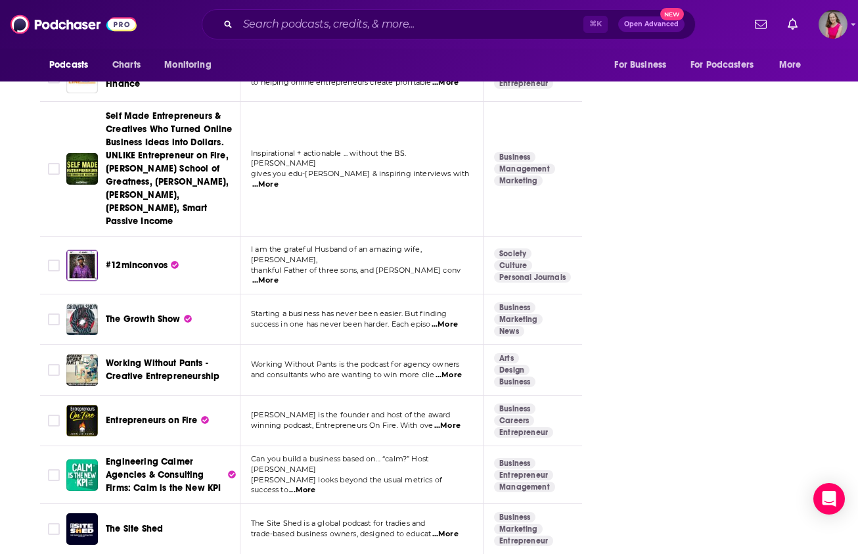
click at [449, 370] on span "...More" at bounding box center [449, 375] width 26 height 11
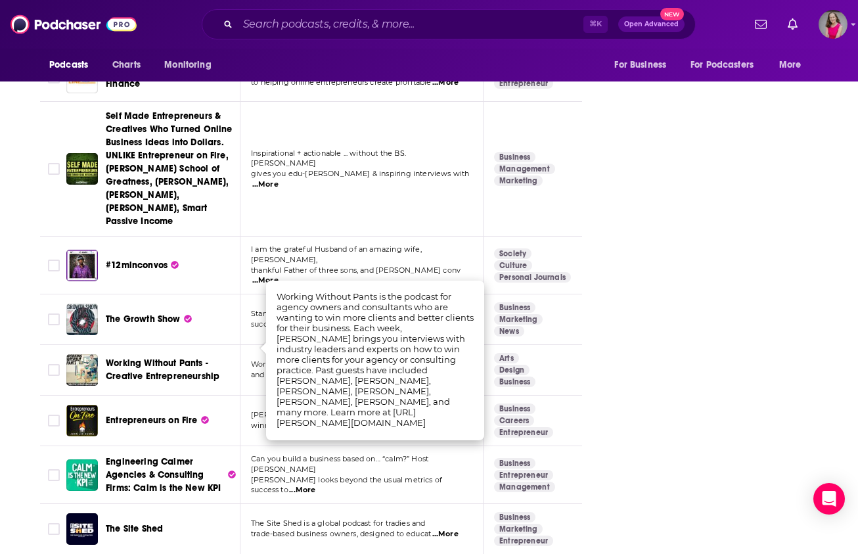
click at [39, 386] on div "About Insights Episodes 2285 Reviews 2 Credits 75 Lists 5 Merch Similar Podcast…" at bounding box center [320, 393] width 602 height 5417
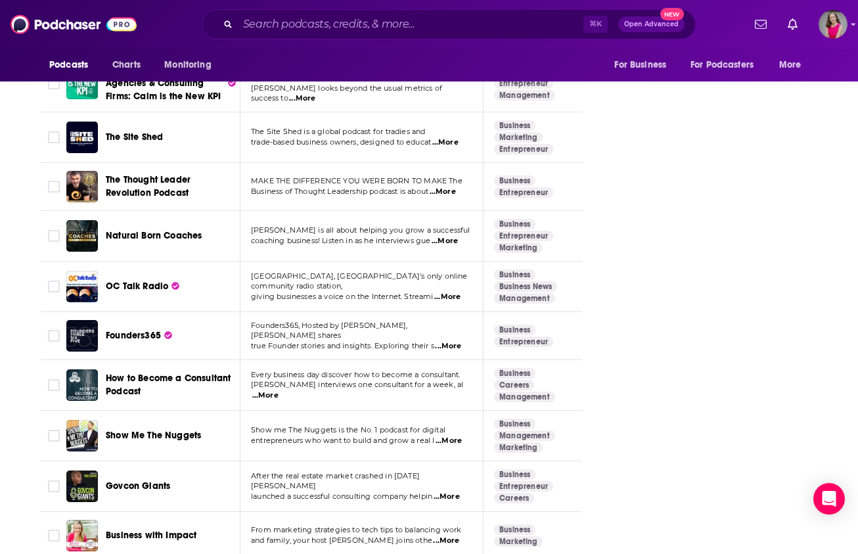
scroll to position [2962, 0]
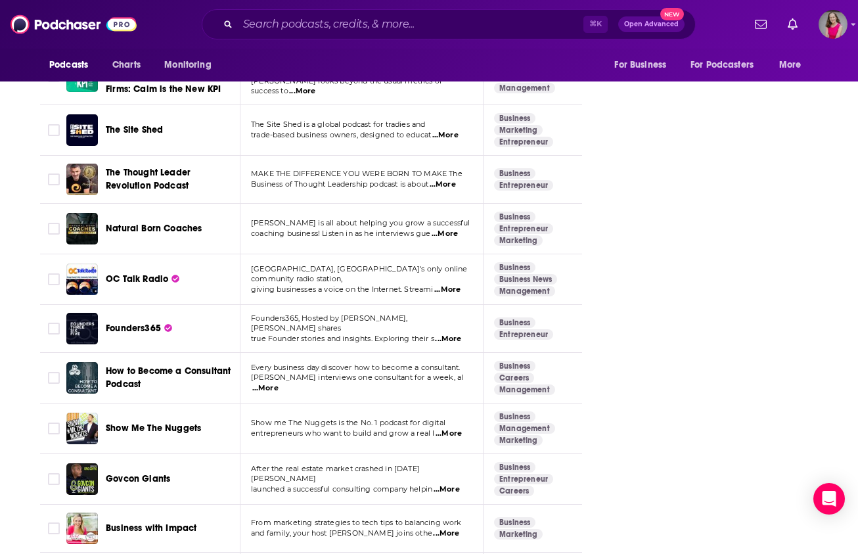
click at [279, 383] on span "...More" at bounding box center [265, 388] width 26 height 11
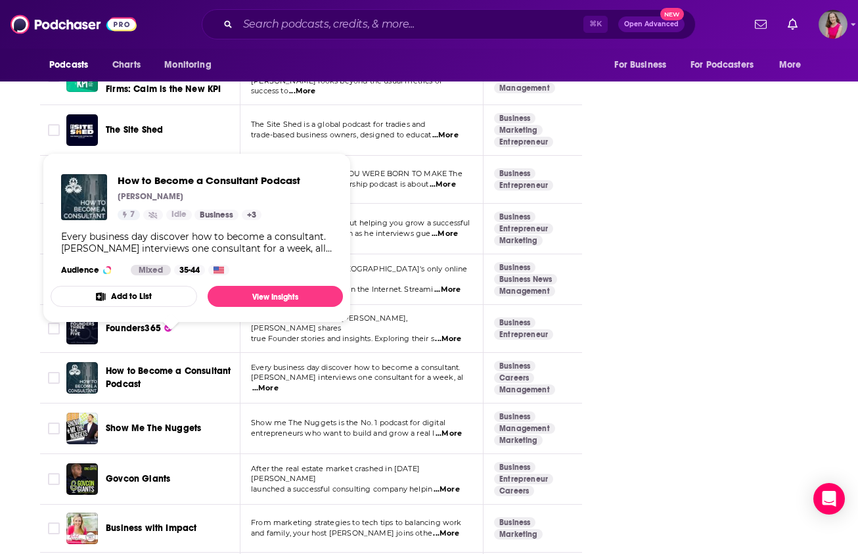
click at [152, 365] on span "How to Become a Consultant Podcast" at bounding box center [171, 378] width 130 height 26
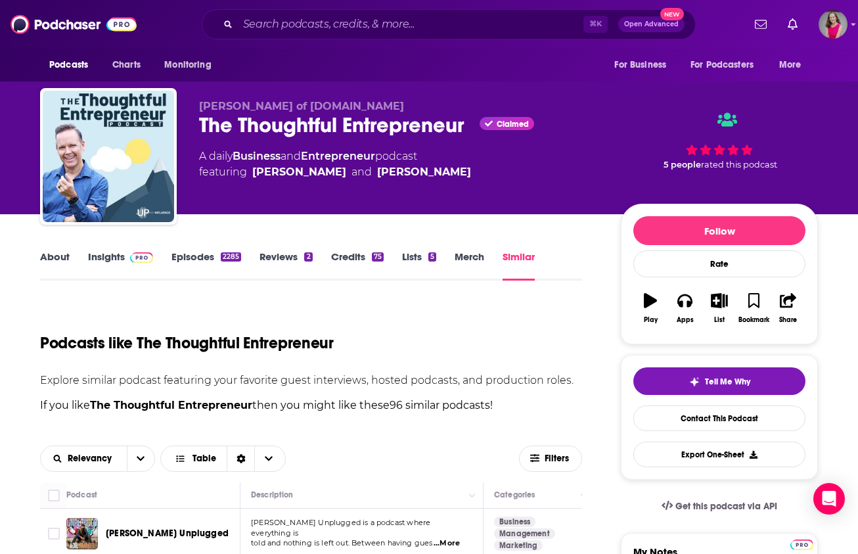
click at [291, 12] on div "⌘ K Open Advanced New" at bounding box center [449, 24] width 494 height 30
click at [298, 27] on input "Search podcasts, credits, & more..." at bounding box center [411, 24] width 346 height 21
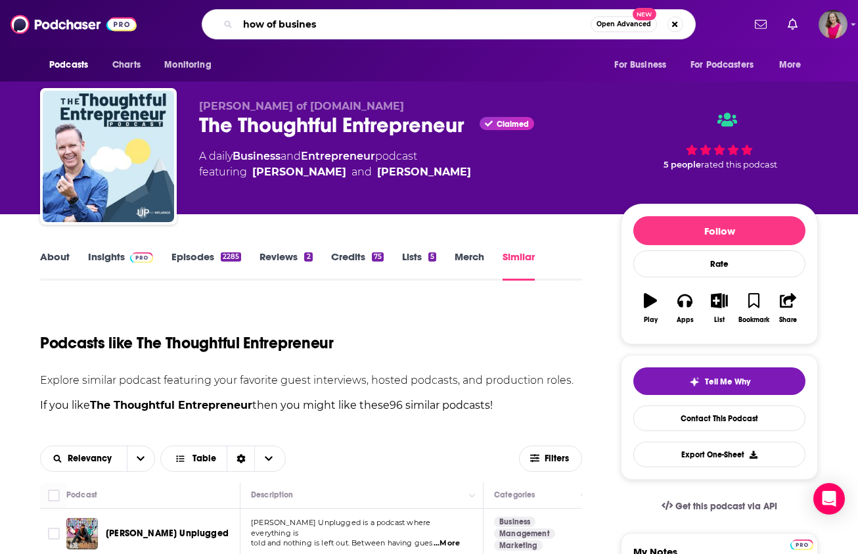
type input "how of business"
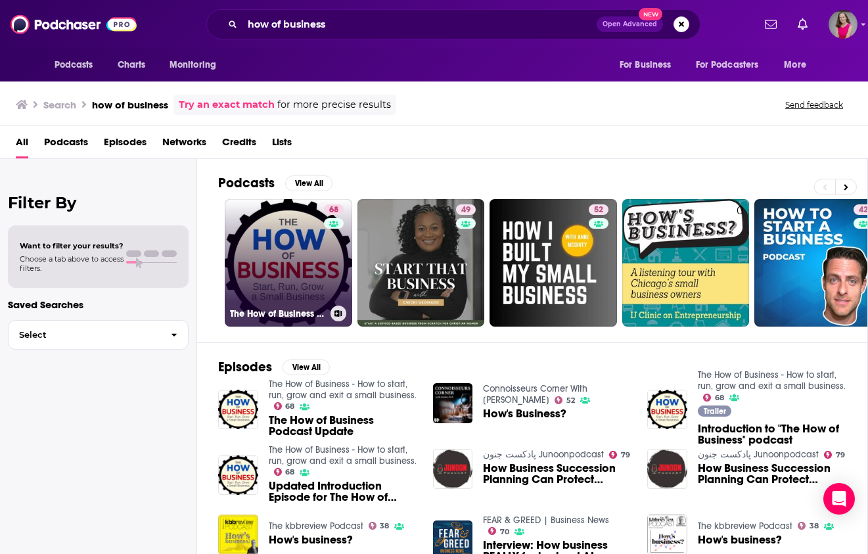
click at [269, 276] on link "68 The How of Business - How to start, run, grow and exit a small business." at bounding box center [288, 262] width 127 height 127
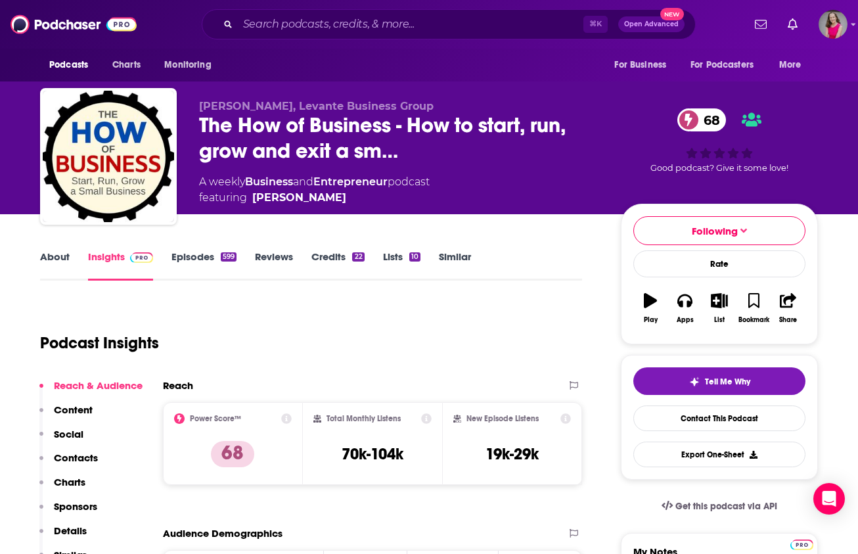
click at [459, 257] on link "Similar" at bounding box center [455, 265] width 32 height 30
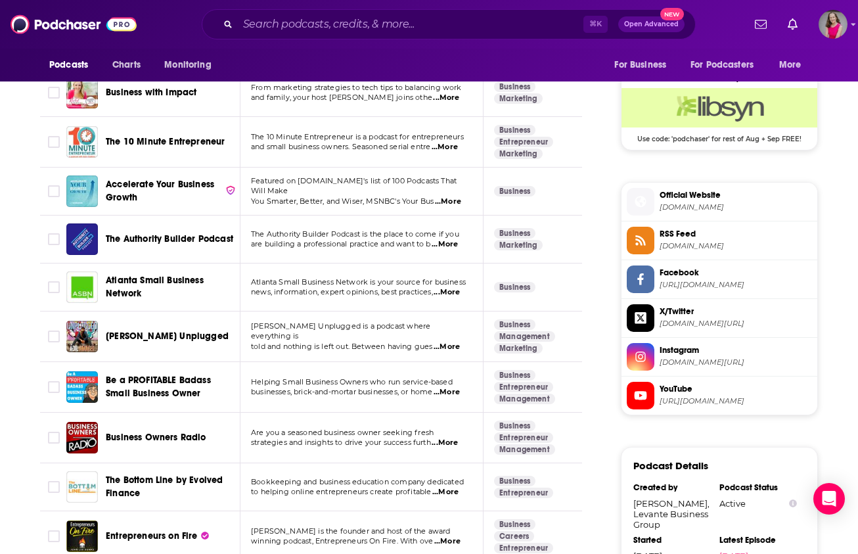
scroll to position [1053, 0]
click at [448, 342] on span "...More" at bounding box center [447, 347] width 26 height 11
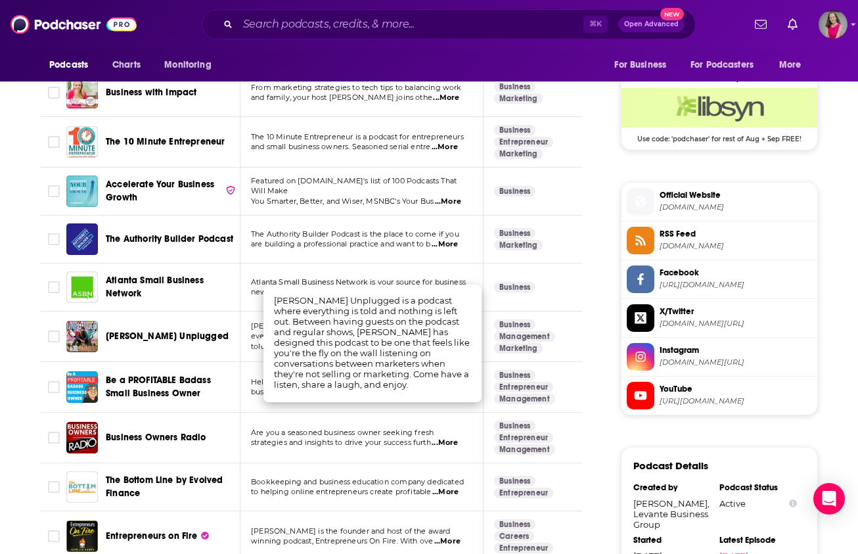
click at [258, 452] on td "Are you a seasoned business owner seeking fresh strategies and insights to driv…" at bounding box center [361, 438] width 243 height 51
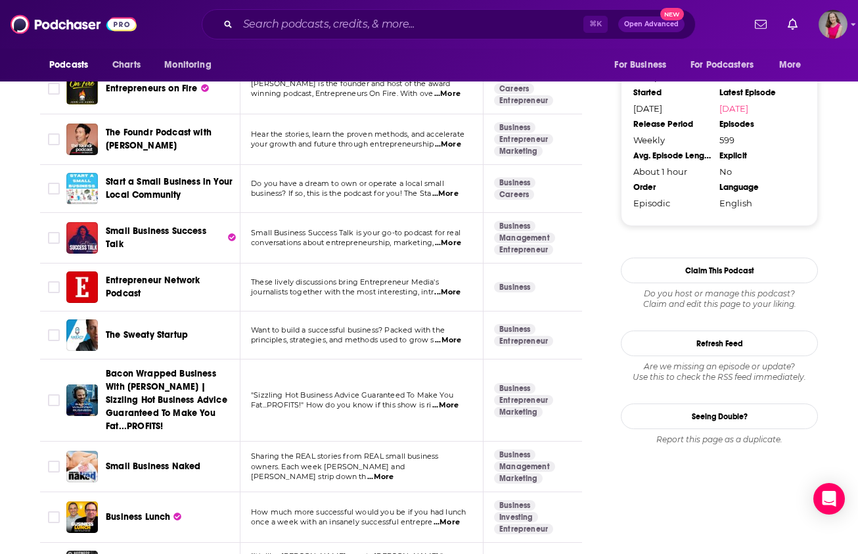
scroll to position [1622, 0]
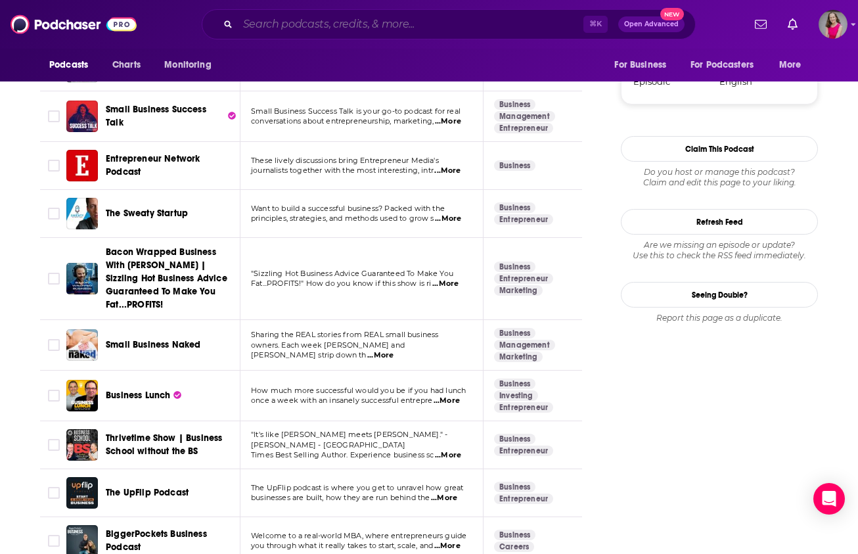
click at [353, 18] on input "Search podcasts, credits, & more..." at bounding box center [411, 24] width 346 height 21
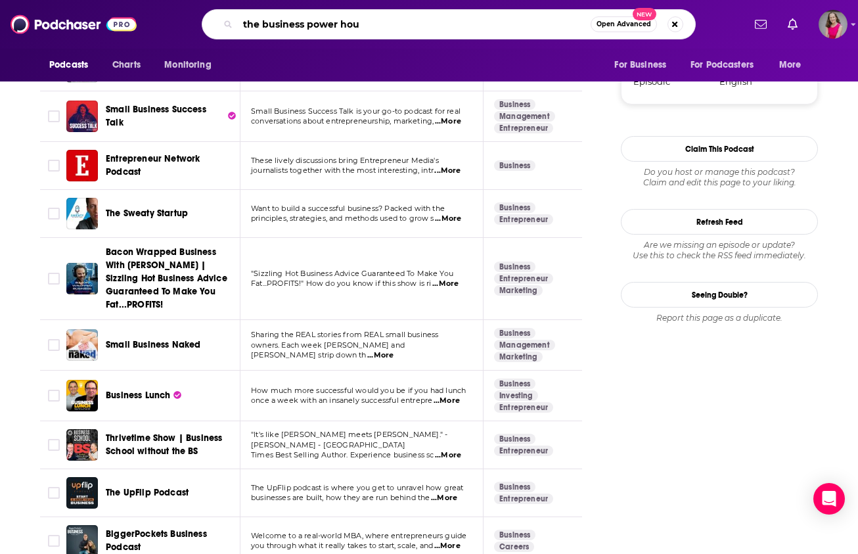
type input "the business power hour"
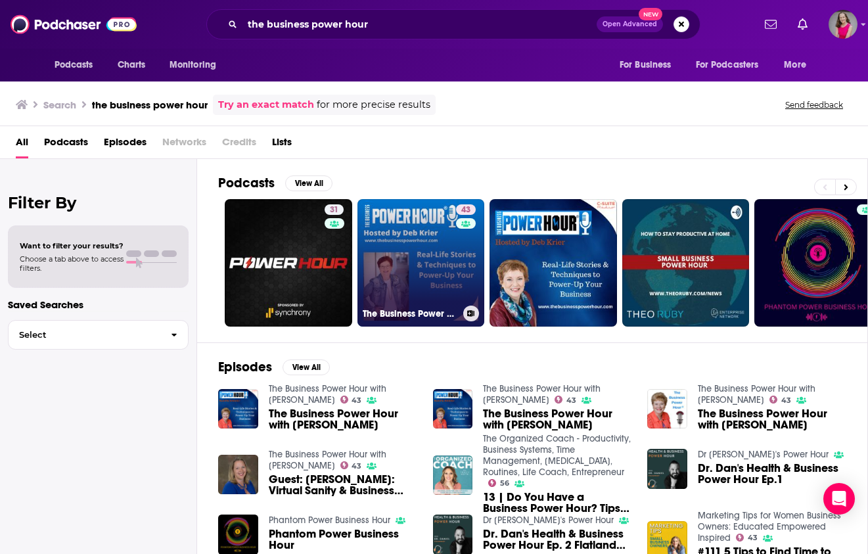
click at [434, 248] on link "43 The Business Power Hour with Deb Krier" at bounding box center [420, 262] width 127 height 127
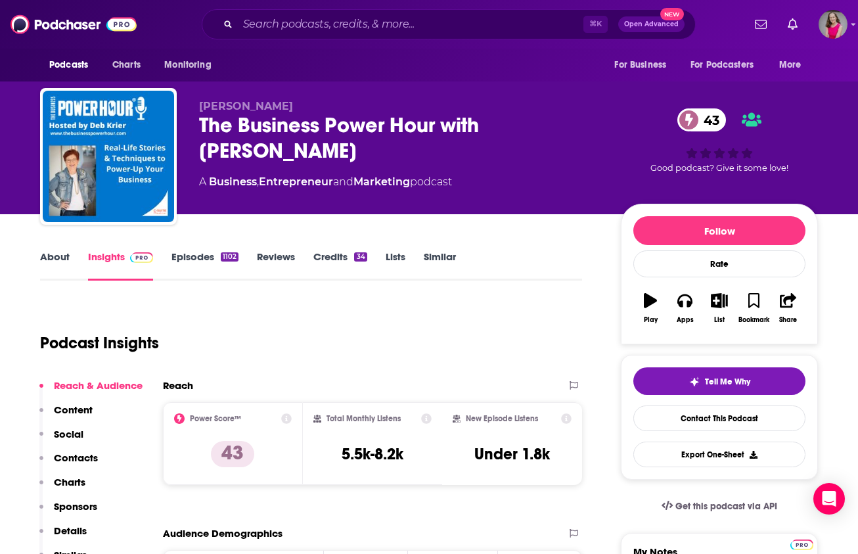
click at [437, 259] on link "Similar" at bounding box center [440, 265] width 32 height 30
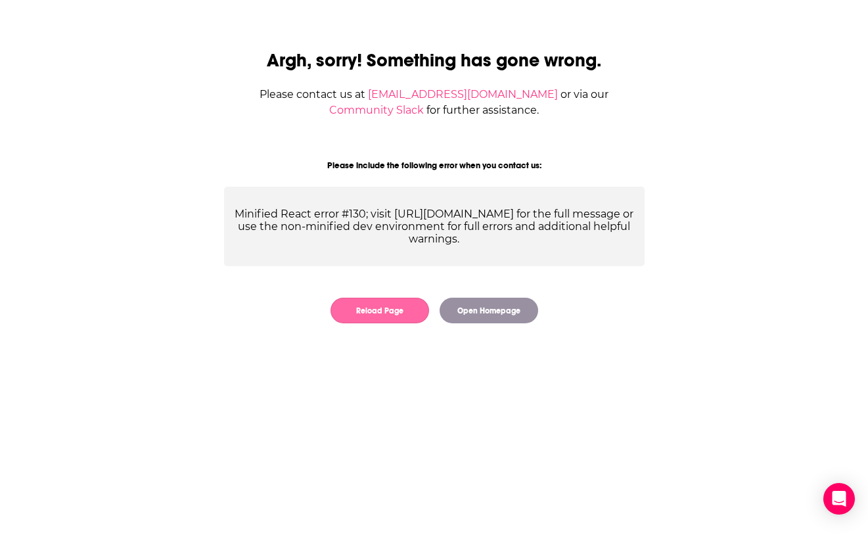
click at [402, 305] on button "Reload Page" at bounding box center [379, 311] width 99 height 26
click at [387, 320] on button "Reload Page" at bounding box center [379, 311] width 99 height 26
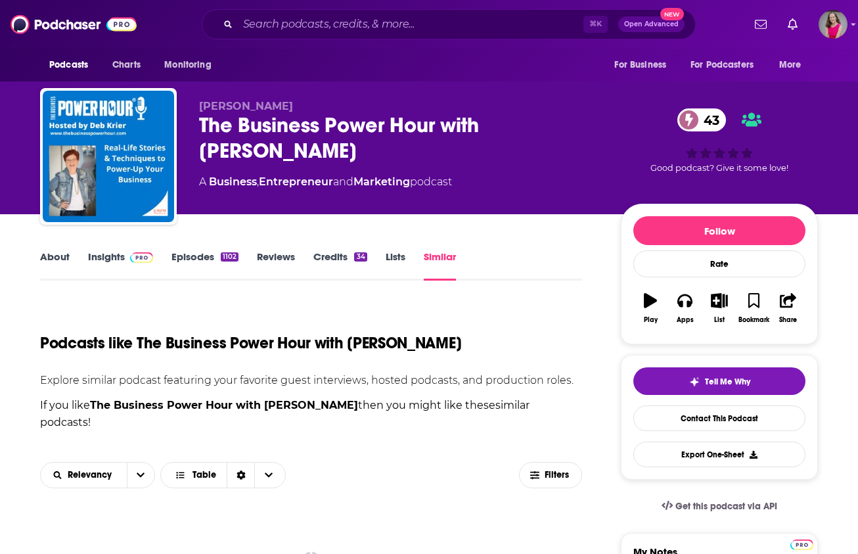
click at [55, 257] on link "About" at bounding box center [55, 265] width 30 height 30
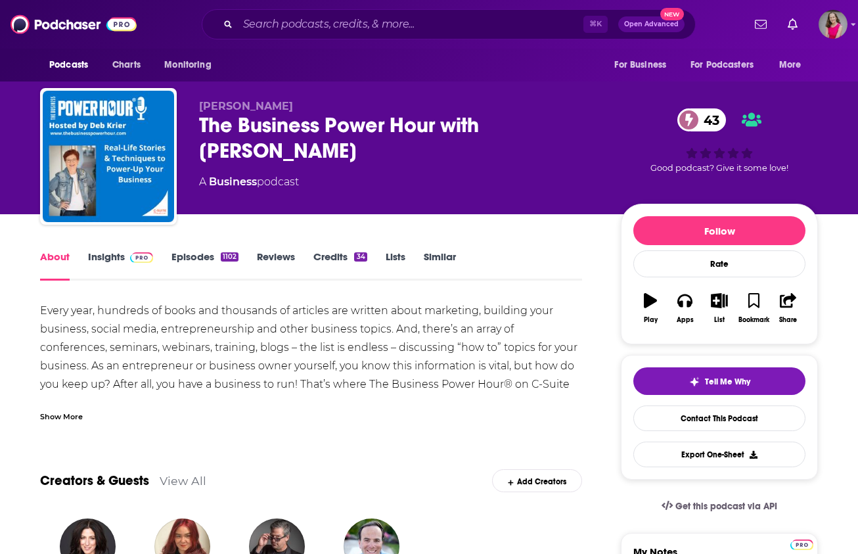
click at [437, 257] on link "Similar" at bounding box center [440, 265] width 32 height 30
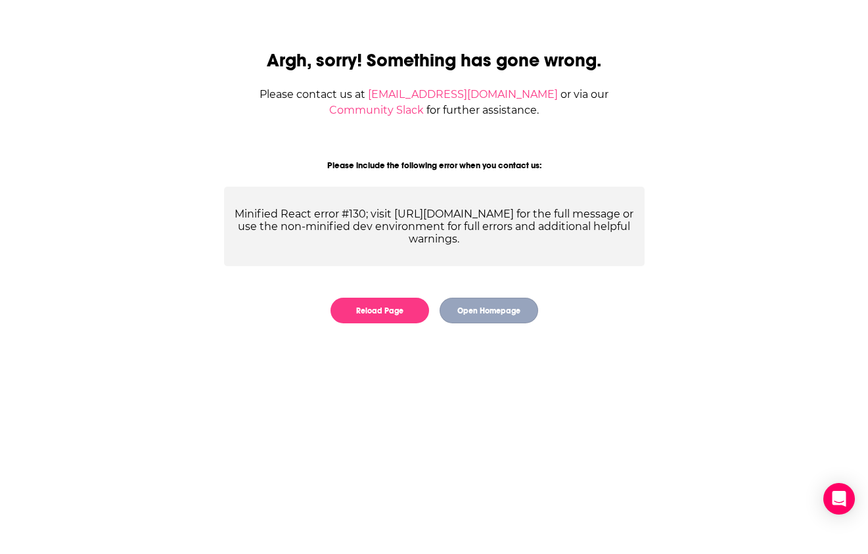
click at [489, 313] on button "Open Homepage" at bounding box center [488, 311] width 99 height 26
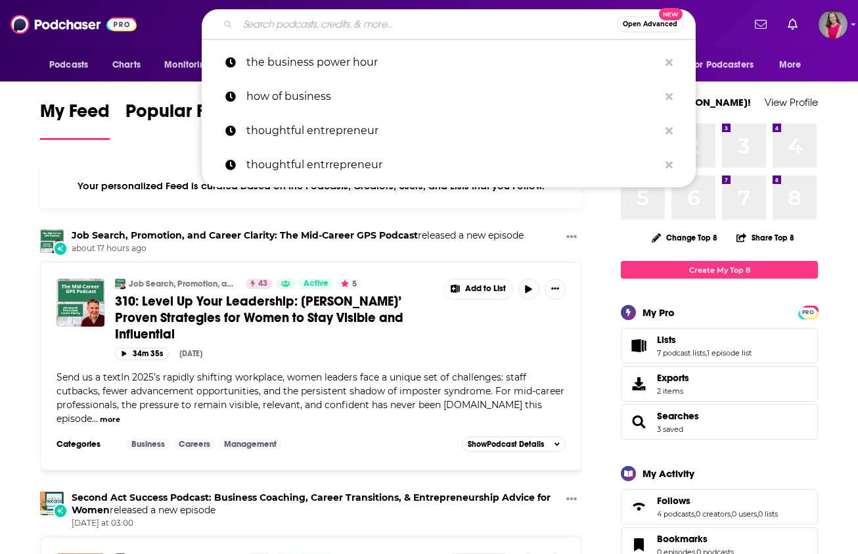
click at [318, 29] on input "Search podcasts, credits, & more..." at bounding box center [427, 24] width 379 height 21
click at [319, 76] on p "the business power hour" at bounding box center [452, 62] width 413 height 34
type input "the business power hour"
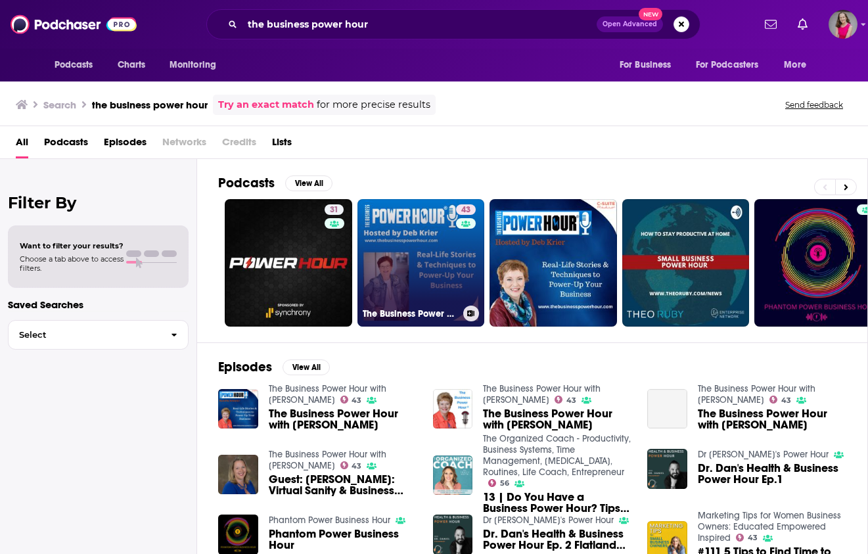
click at [429, 245] on link "43 The Business Power Hour with Deb Krier" at bounding box center [420, 262] width 127 height 127
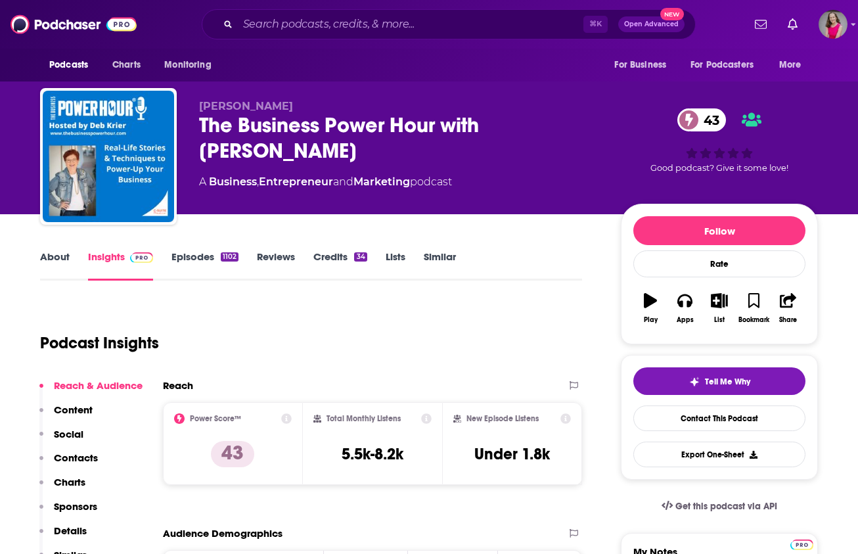
click at [436, 254] on link "Similar" at bounding box center [440, 265] width 32 height 30
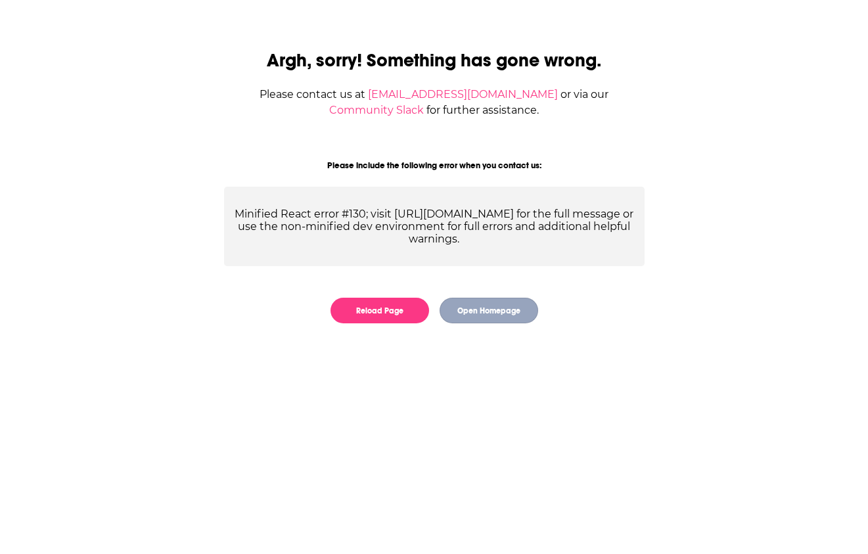
click at [472, 310] on button "Open Homepage" at bounding box center [488, 311] width 99 height 26
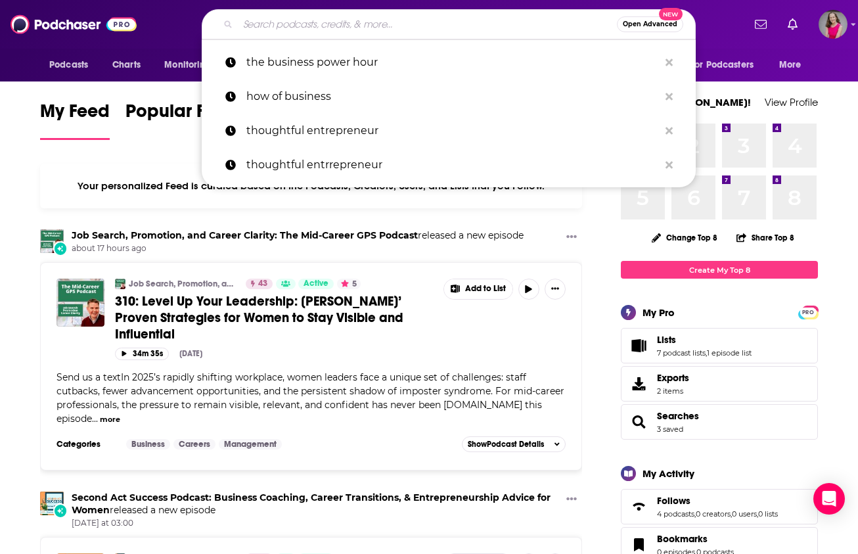
click at [352, 24] on input "Search podcasts, credits, & more..." at bounding box center [427, 24] width 379 height 21
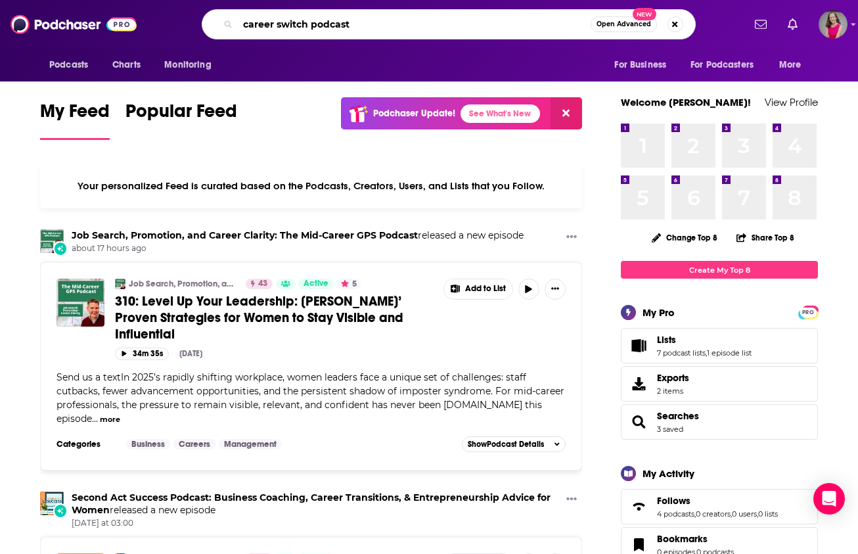
type input "career switch podcast"
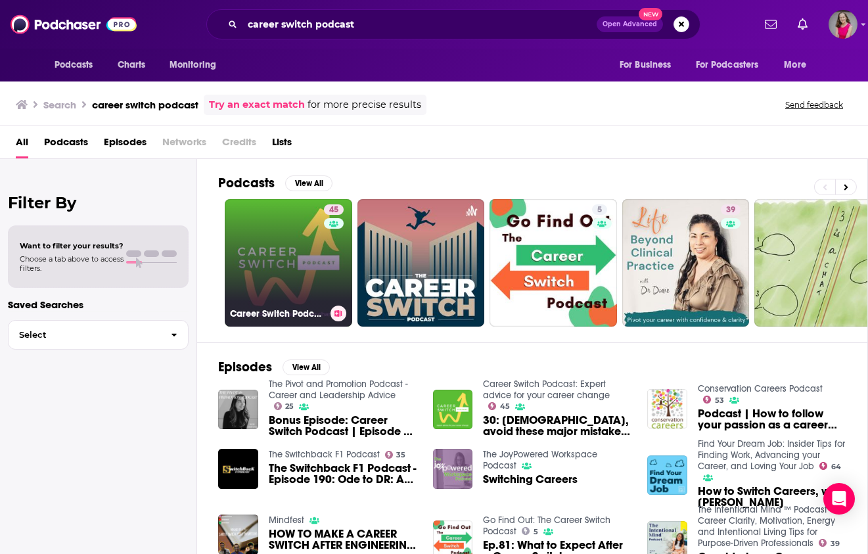
click at [304, 281] on link "45 Career Switch Podcast: Expert advice for your career change" at bounding box center [288, 262] width 127 height 127
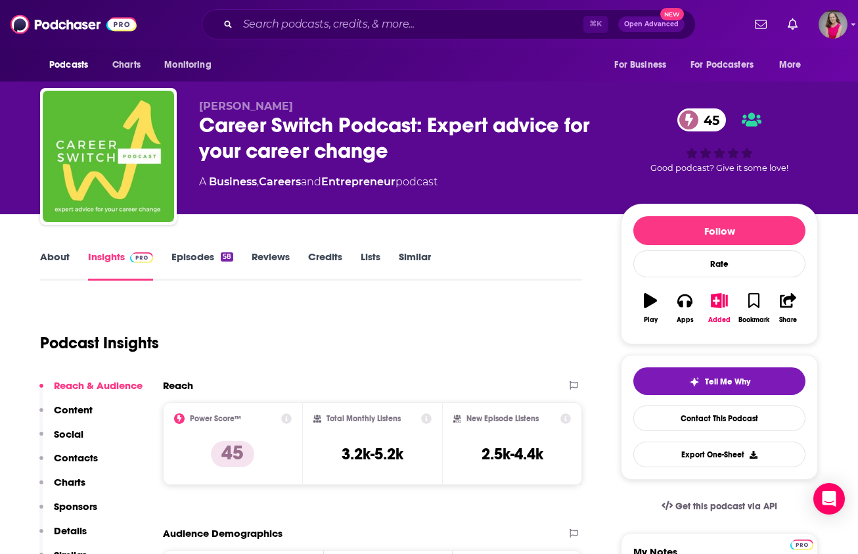
click at [408, 258] on link "Similar" at bounding box center [415, 265] width 32 height 30
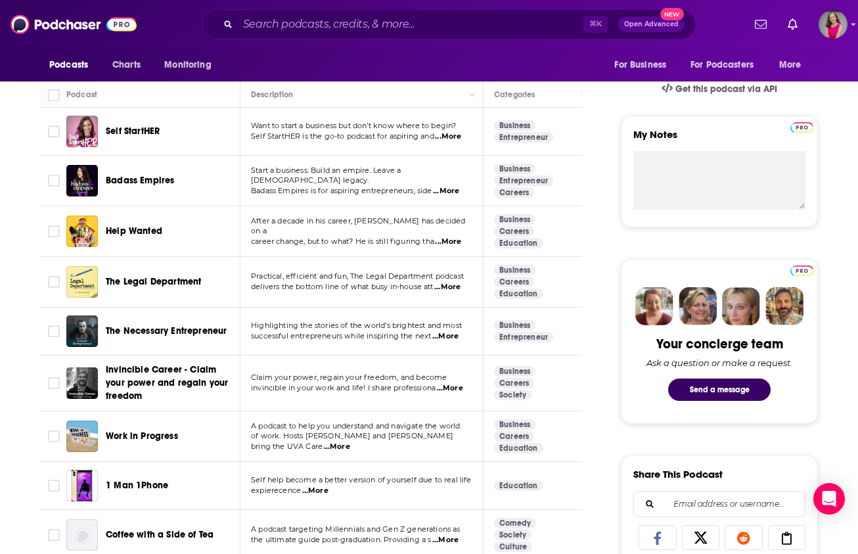
scroll to position [440, 0]
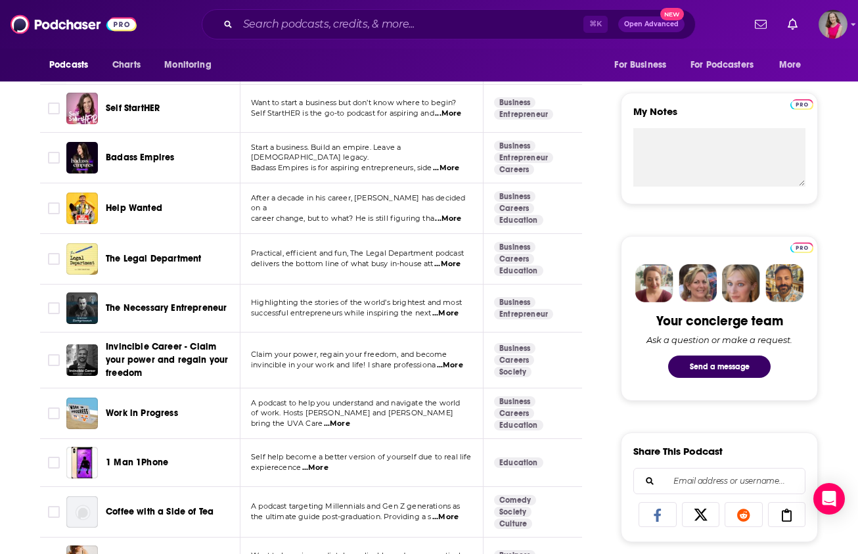
click at [462, 365] on span "...More" at bounding box center [450, 365] width 26 height 11
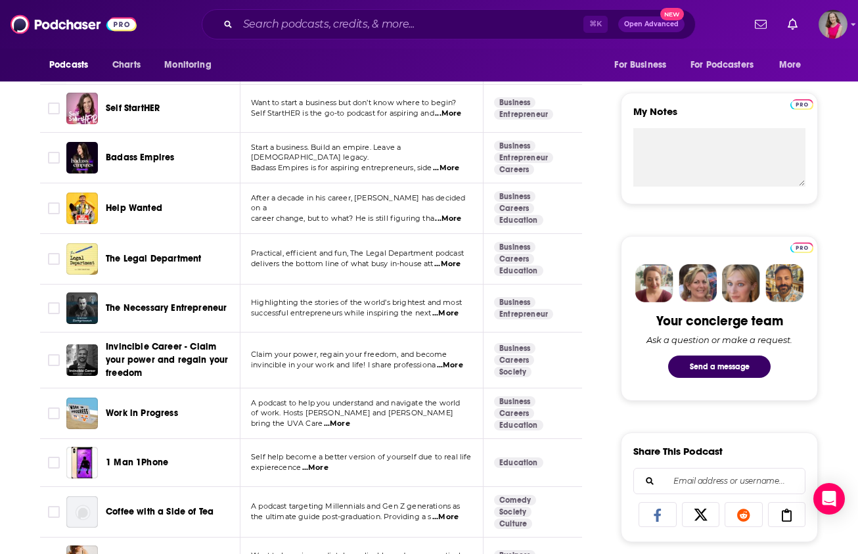
click at [146, 376] on span "Invincible Career - Claim your power and regain your freedom" at bounding box center [171, 359] width 130 height 39
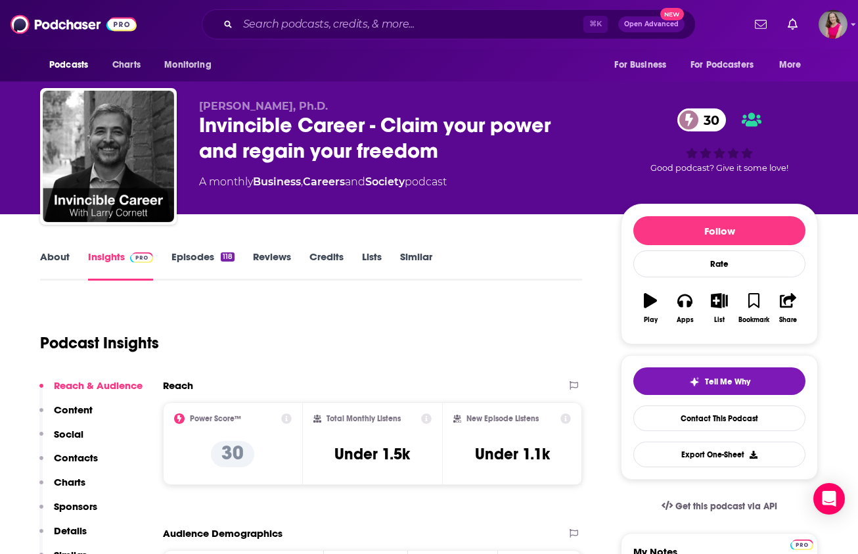
click at [47, 256] on link "About" at bounding box center [55, 265] width 30 height 30
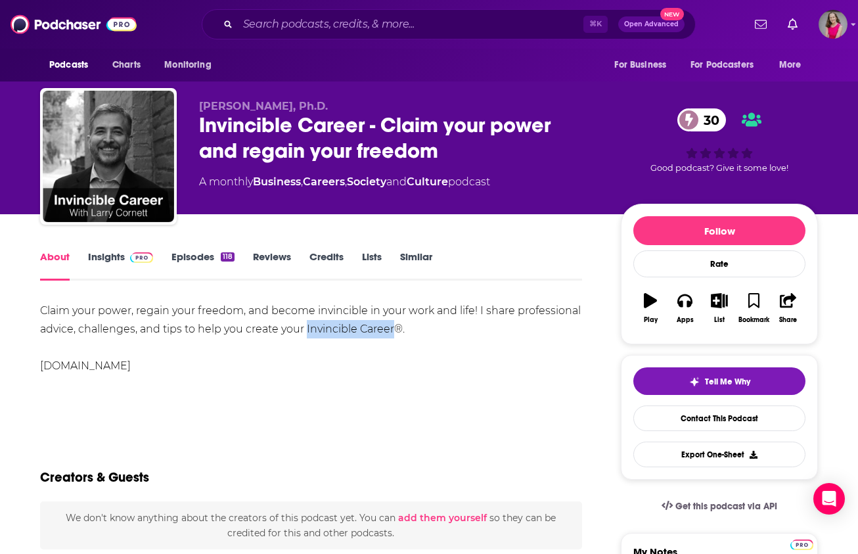
drag, startPoint x: 391, startPoint y: 330, endPoint x: 306, endPoint y: 332, distance: 84.8
click at [306, 332] on div "Claim your power, regain your freedom, and become invincible in your work and l…" at bounding box center [311, 339] width 542 height 74
copy div "Invincible Career"
click at [105, 257] on link "Insights" at bounding box center [120, 265] width 65 height 30
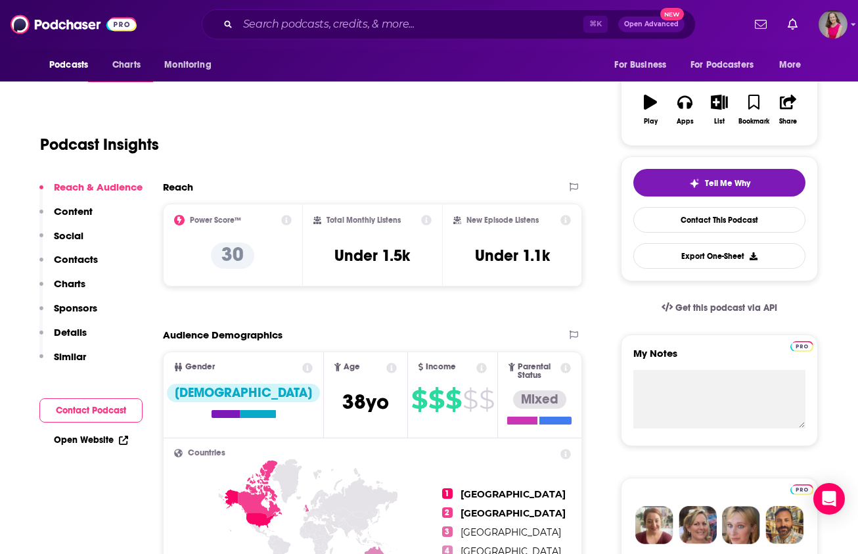
scroll to position [199, 0]
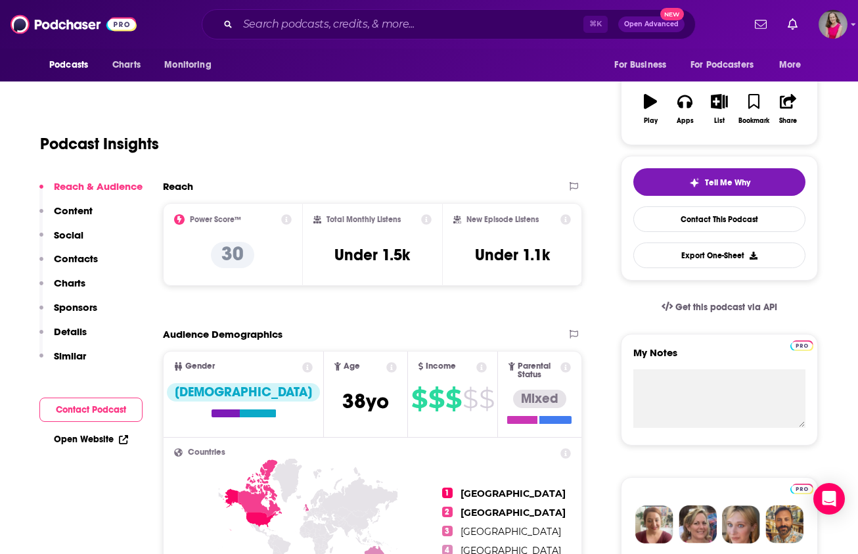
click at [83, 434] on link "Open Website" at bounding box center [91, 439] width 74 height 11
click at [355, 20] on input "Search podcasts, credits, & more..." at bounding box center [411, 24] width 346 height 21
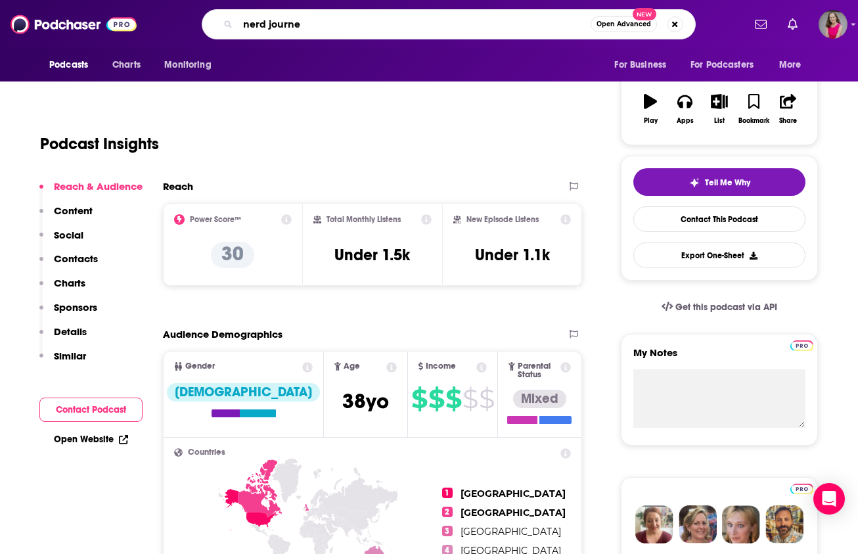
type input "nerd journey"
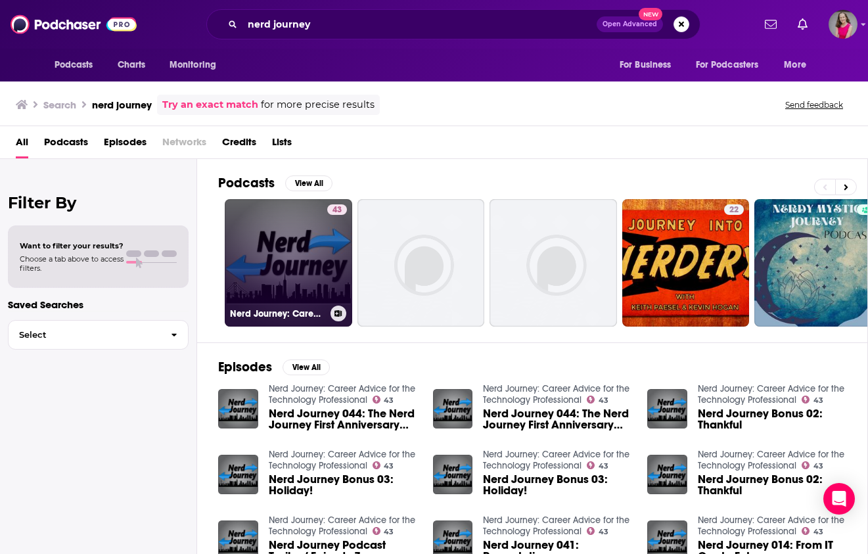
click at [315, 249] on link "43 Nerd Journey: Career Advice for the Technology Professional" at bounding box center [288, 262] width 127 height 127
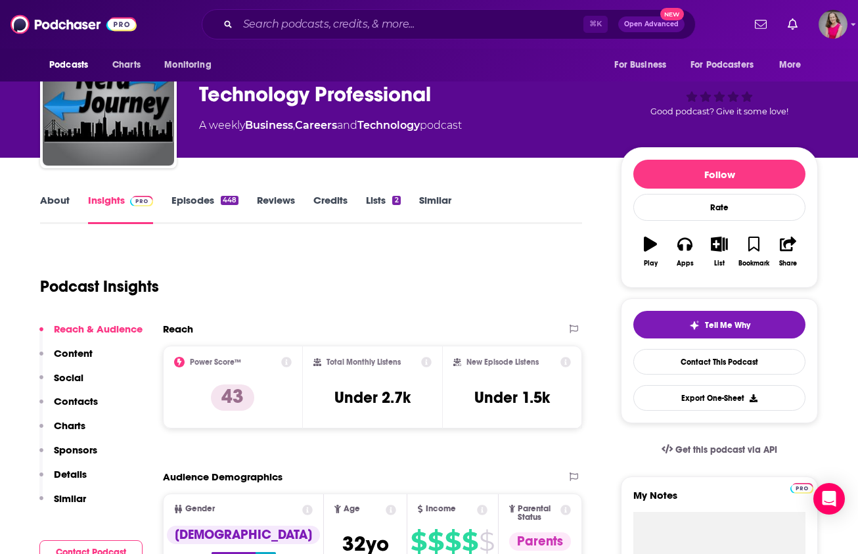
scroll to position [79, 0]
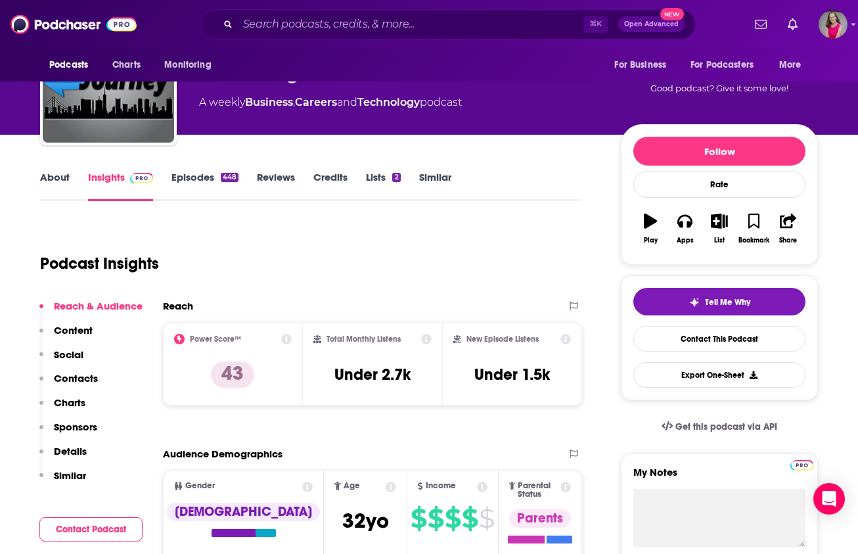
click at [81, 378] on p "Contacts" at bounding box center [76, 378] width 44 height 12
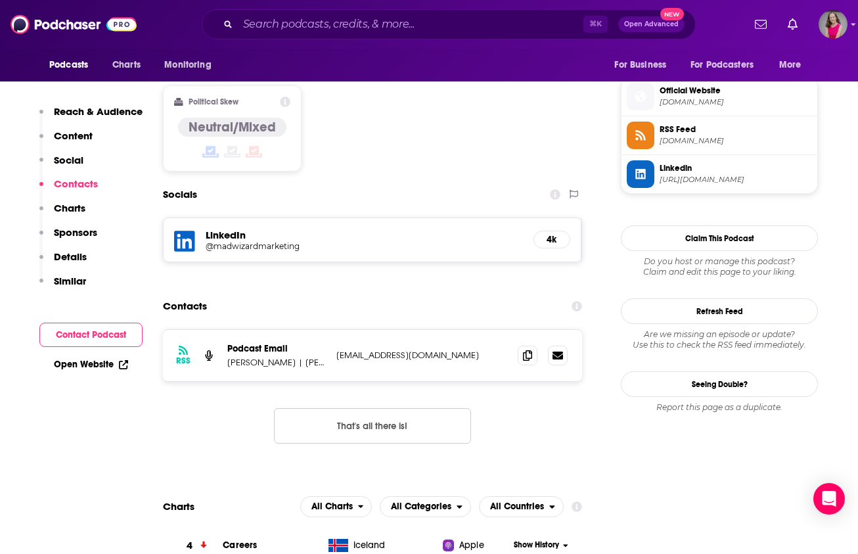
scroll to position [1068, 0]
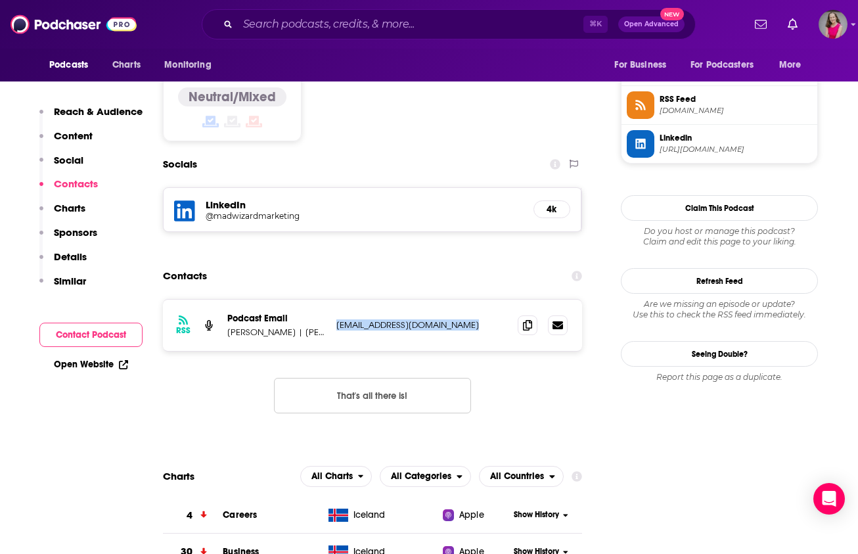
drag, startPoint x: 476, startPoint y: 242, endPoint x: 332, endPoint y: 243, distance: 143.9
click at [332, 300] on div "RSS Podcast Email [PERSON_NAME] | [PERSON_NAME] [EMAIL_ADDRESS][DOMAIN_NAME] [E…" at bounding box center [372, 325] width 419 height 51
copy p "[EMAIL_ADDRESS][DOMAIN_NAME]"
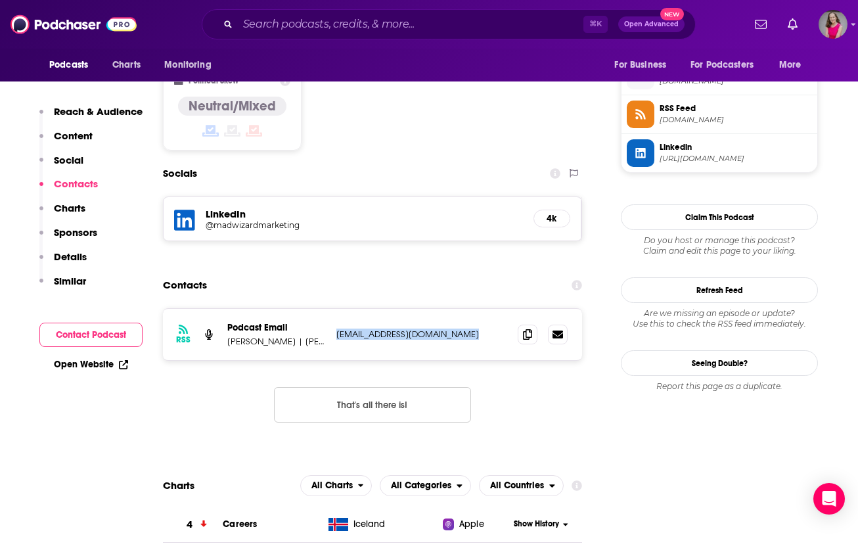
scroll to position [0, 0]
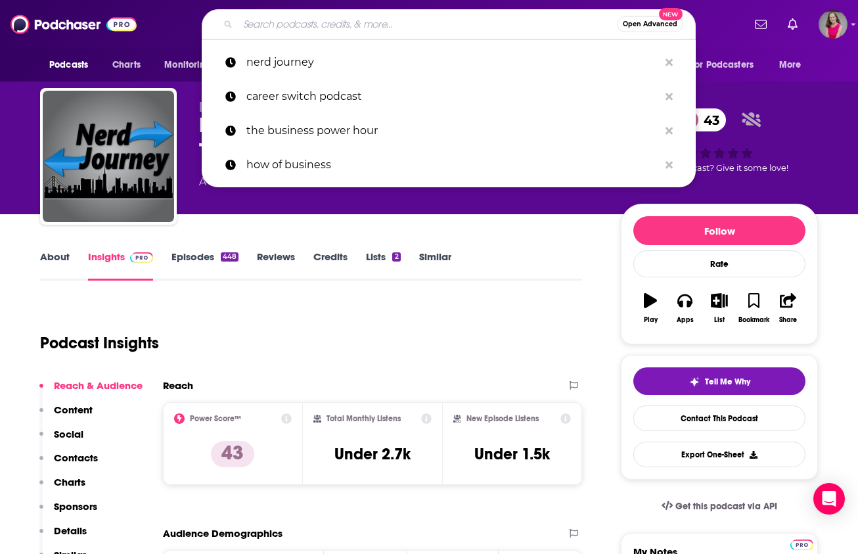
click at [307, 24] on input "Search podcasts, credits, & more..." at bounding box center [427, 24] width 379 height 21
paste input "The Working Mother's Mentor"
type input "The Working Mother's Mentor"
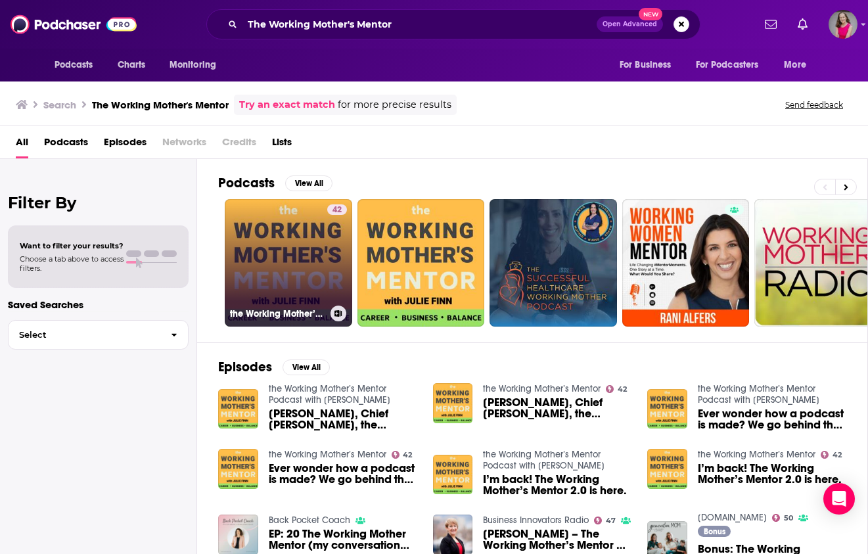
click at [292, 270] on link "42 the Working Mother’s Mentor" at bounding box center [288, 262] width 127 height 127
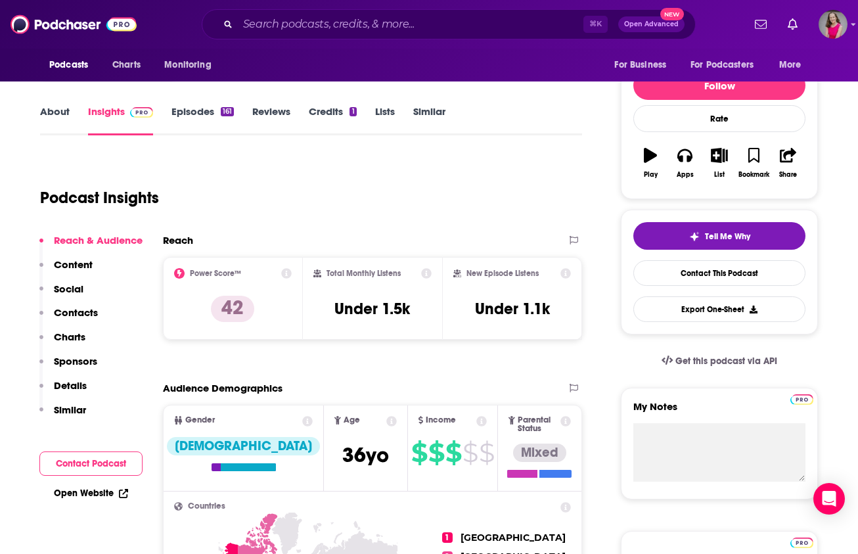
scroll to position [150, 0]
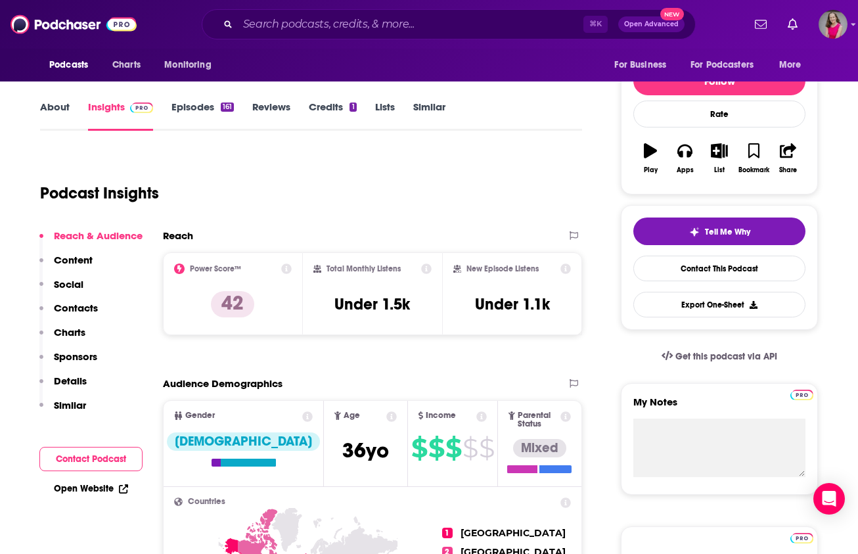
click at [68, 308] on p "Contacts" at bounding box center [76, 308] width 44 height 12
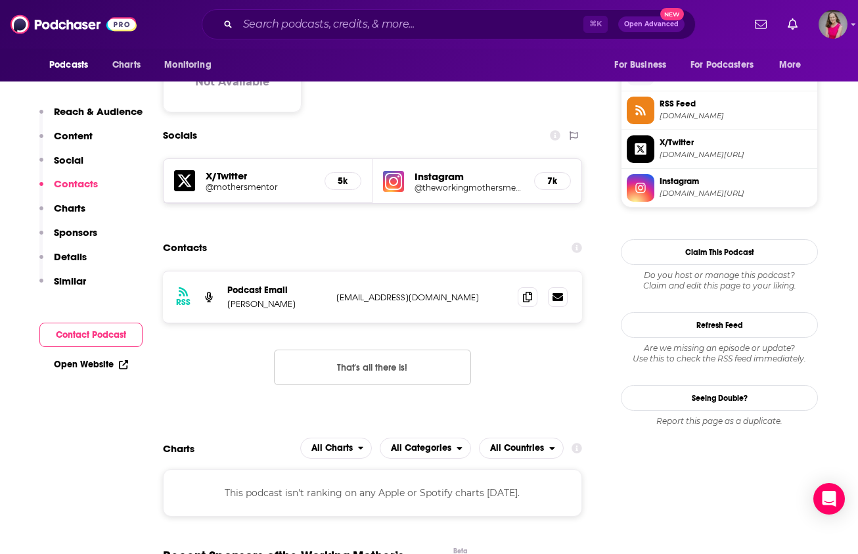
scroll to position [1080, 0]
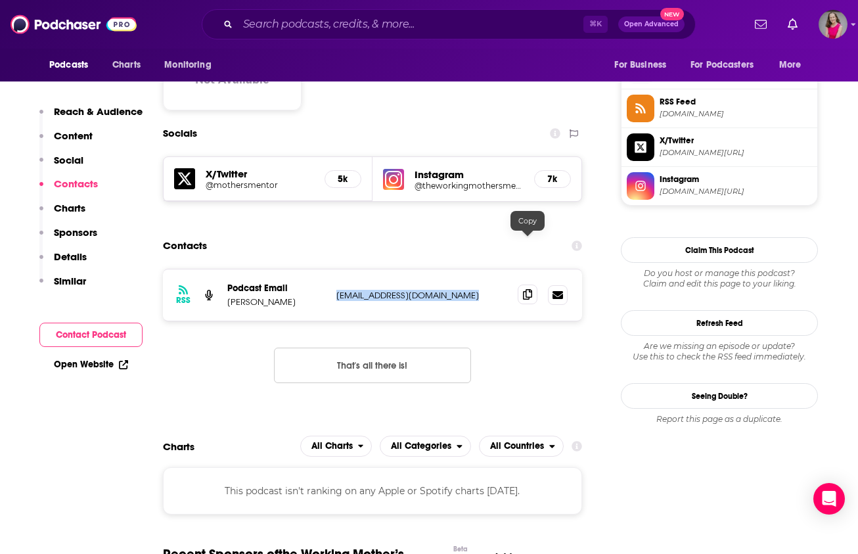
drag, startPoint x: 335, startPoint y: 241, endPoint x: 527, endPoint y: 240, distance: 192.5
click at [527, 269] on div "RSS Podcast Email [PERSON_NAME] [EMAIL_ADDRESS][DOMAIN_NAME] [EMAIL_ADDRESS][DO…" at bounding box center [372, 294] width 419 height 51
click at [528, 289] on icon at bounding box center [527, 294] width 9 height 11
